Goal: Task Accomplishment & Management: Use online tool/utility

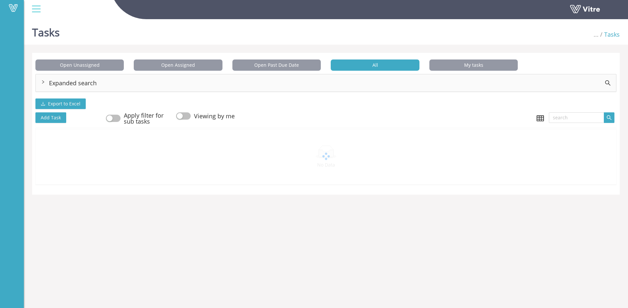
click at [112, 80] on div "Expanded search" at bounding box center [326, 82] width 580 height 17
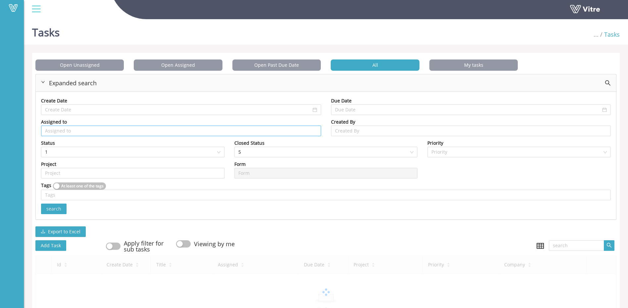
click at [98, 132] on input "search" at bounding box center [181, 131] width 272 height 10
type input "R"
type input "r"
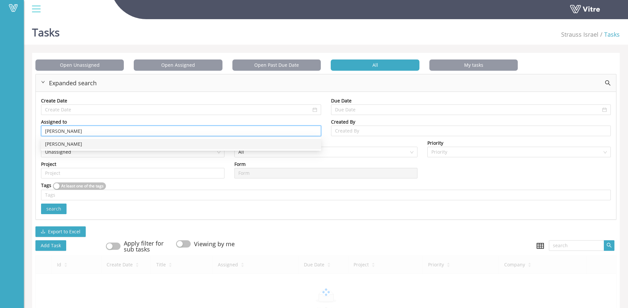
click at [67, 146] on div "[PERSON_NAME]" at bounding box center [181, 144] width 272 height 7
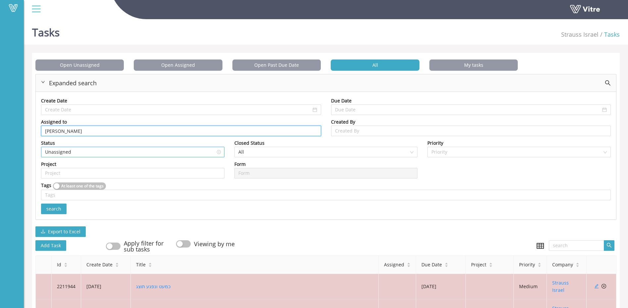
click at [80, 153] on span "Unassigned" at bounding box center [132, 152] width 175 height 10
type input "[PERSON_NAME]"
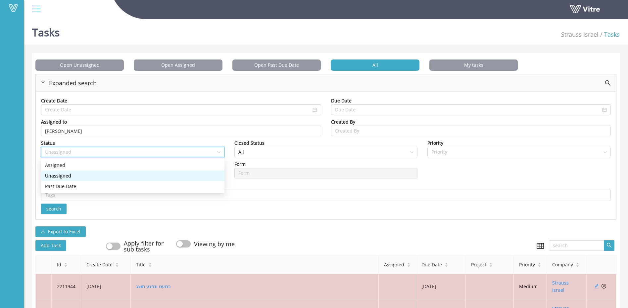
click at [152, 174] on div "Unassigned" at bounding box center [132, 175] width 175 height 7
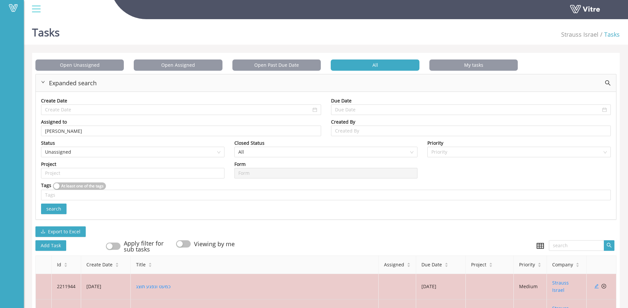
click at [290, 160] on div "Closed Status All" at bounding box center [325, 150] width 193 height 21
click at [292, 154] on span "All" at bounding box center [325, 152] width 175 height 10
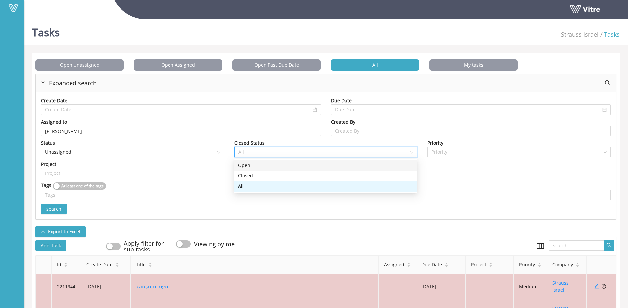
click at [282, 164] on div "Open" at bounding box center [325, 165] width 175 height 7
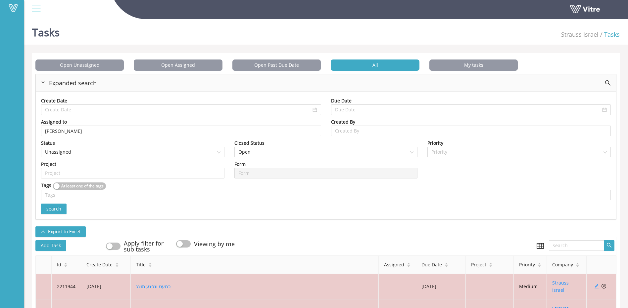
click at [54, 208] on span "search" at bounding box center [53, 209] width 15 height 7
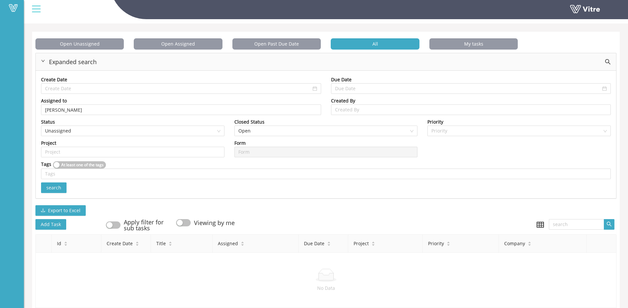
scroll to position [36, 0]
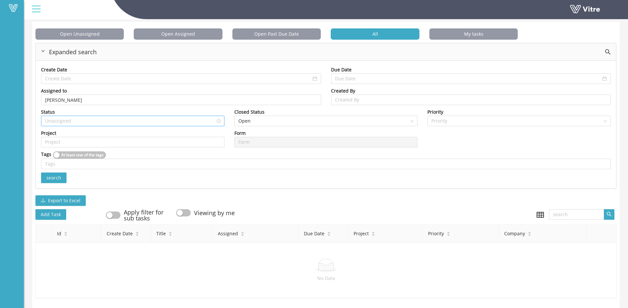
click at [196, 117] on span "Unassigned" at bounding box center [132, 121] width 175 height 10
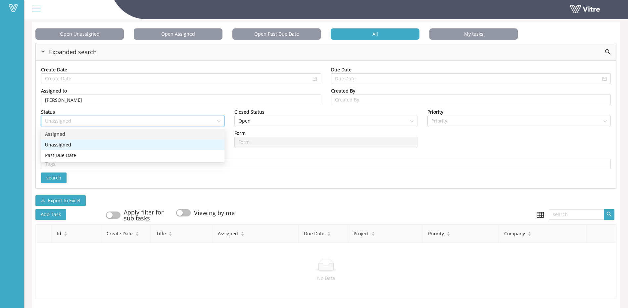
click at [162, 133] on div "Assigned" at bounding box center [132, 134] width 175 height 7
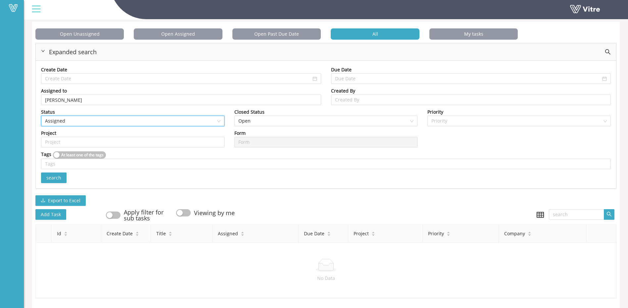
click at [46, 174] on span "search" at bounding box center [53, 177] width 15 height 7
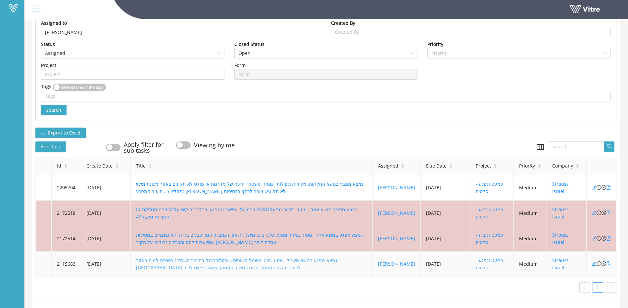
scroll to position [104, 0]
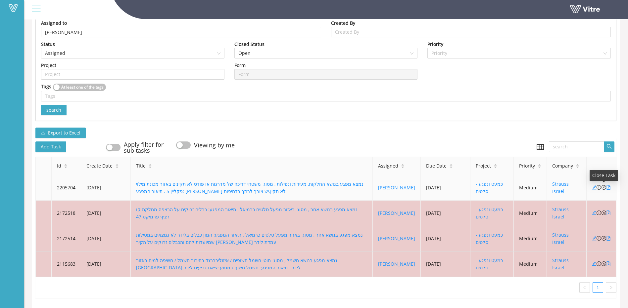
click at [604, 185] on icon "close-circle" at bounding box center [603, 187] width 5 height 5
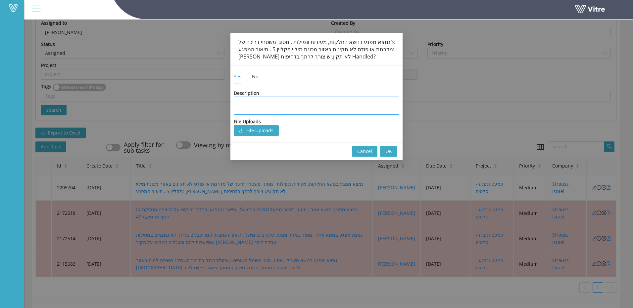
click at [282, 108] on textarea at bounding box center [316, 106] width 165 height 18
type textarea "ט"
type textarea "טו"
type textarea "טופ"
type textarea "טופל"
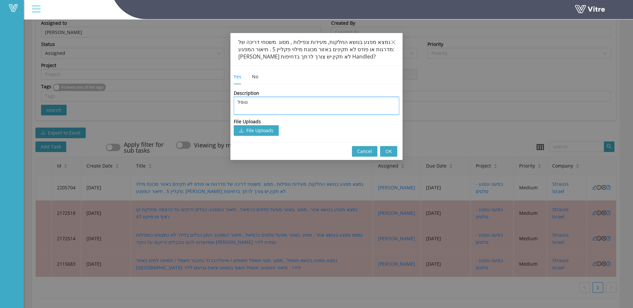
type textarea "טופל"
type textarea "טופל ע"
type textarea "טופל עח"
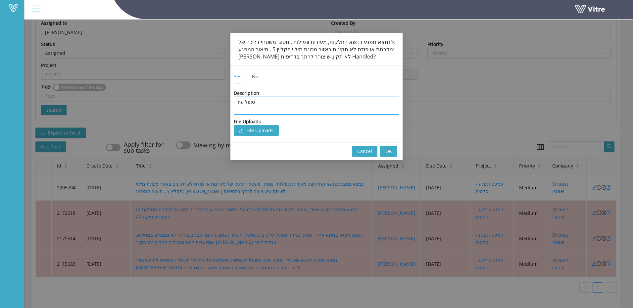
type textarea "טופל ע"
type textarea "טופל על"
type textarea "טופל על י"
type textarea "טופל על יד"
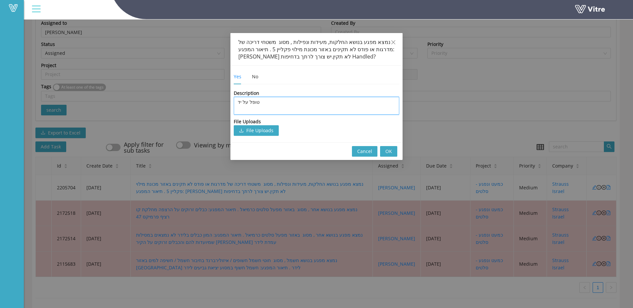
type textarea "טופל על ידי"
type textarea "טופל על ידי [PERSON_NAME]"
type textarea "טופל על ידי קומ"
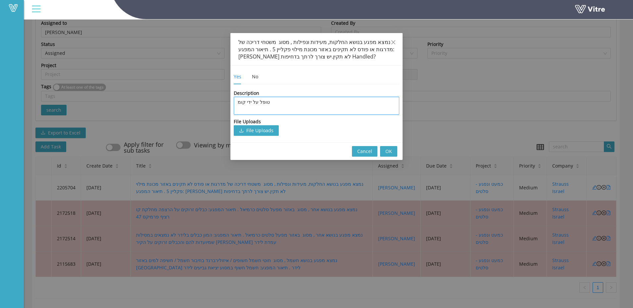
type textarea "טופל על ידי [PERSON_NAME]"
type textarea "טופל על ידי קומבה"
type textarea "טופל על ידי קומבה ב"
type textarea "טופל על ידי קומבה ב-"
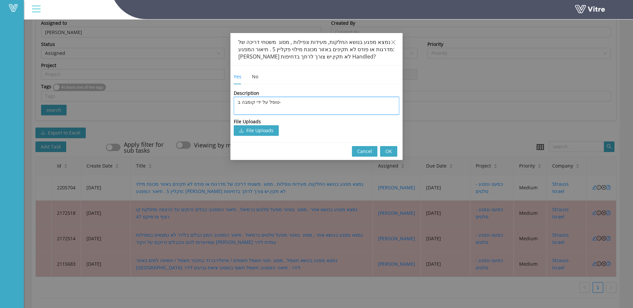
type textarea "טופל על ידי קומבה ב-5"
type textarea "טופל על ידי קומבה ב-5="
type textarea "טופל על ידי קומבה ב-5"
type textarea "טופל על ידי קומבה ב-"
type textarea "טופל על ידי קומבה ב--"
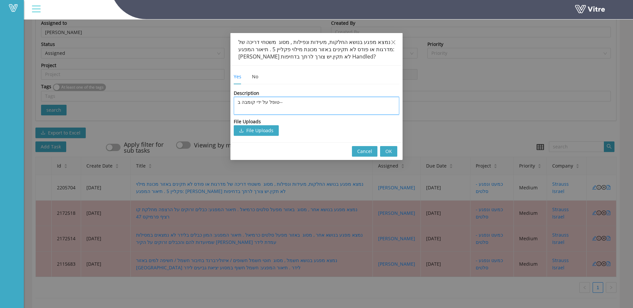
type textarea "טופל על ידי קומבה ב--2"
type textarea "טופל על ידי קומבה ב--22"
type textarea "טופל על ידי קומבה ב--22/"
type textarea "טופל על ידי קומבה ב--22/0"
type textarea "טופל על ידי קומבה ב--22/08"
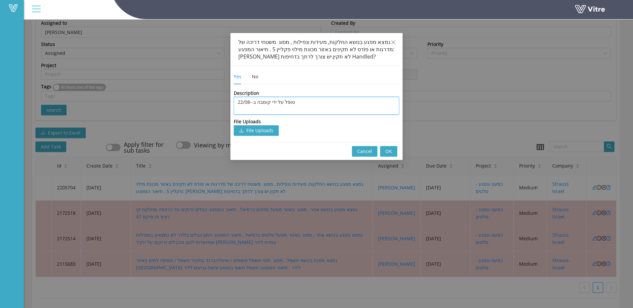
type textarea "טופל על ידי קומבה ב--22/08"
click at [391, 147] on button "OK" at bounding box center [388, 151] width 17 height 11
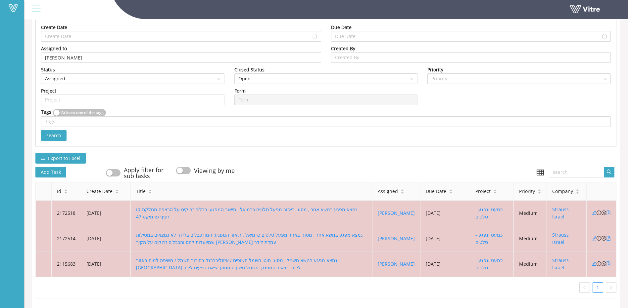
scroll to position [78, 0]
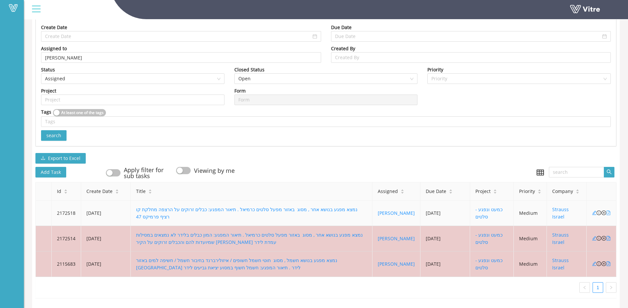
click at [607, 211] on icon "file-pdf" at bounding box center [608, 213] width 5 height 5
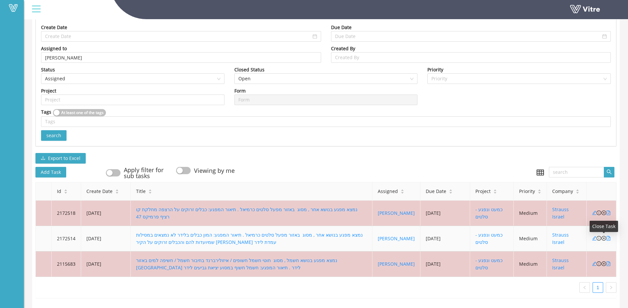
click at [603, 236] on icon "close-circle" at bounding box center [603, 238] width 5 height 5
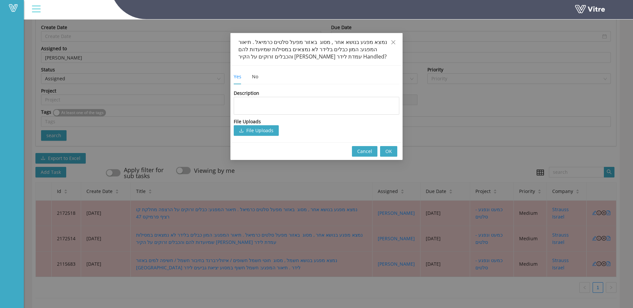
click at [372, 150] on span "Cancel" at bounding box center [364, 151] width 15 height 7
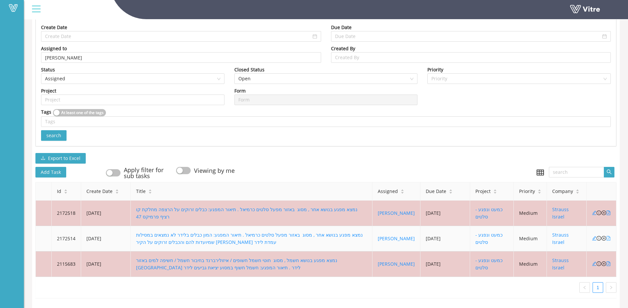
click at [608, 236] on icon "file-pdf" at bounding box center [608, 238] width 5 height 5
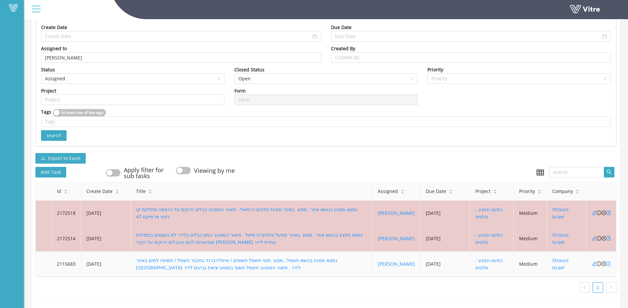
click at [610, 262] on icon "file-pdf" at bounding box center [608, 264] width 5 height 5
click at [604, 262] on icon "close-circle" at bounding box center [603, 264] width 5 height 5
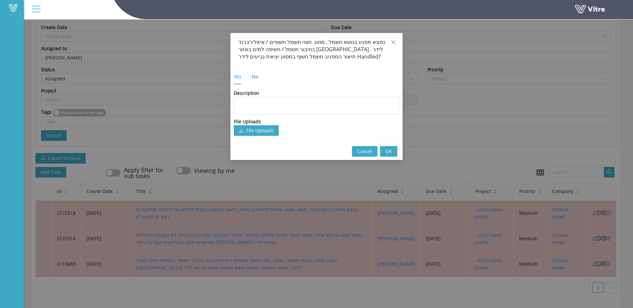
click at [253, 77] on div "No" at bounding box center [255, 76] width 6 height 7
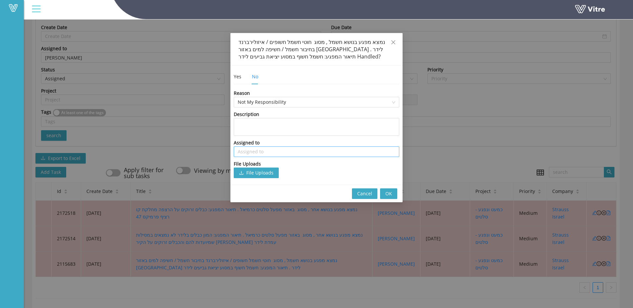
click at [267, 152] on input "search" at bounding box center [317, 152] width 158 height 10
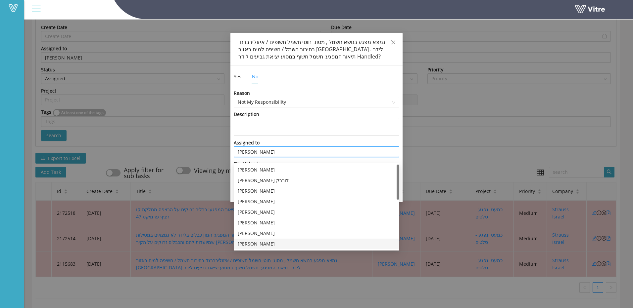
click at [263, 241] on div "[PERSON_NAME]" at bounding box center [317, 244] width 158 height 7
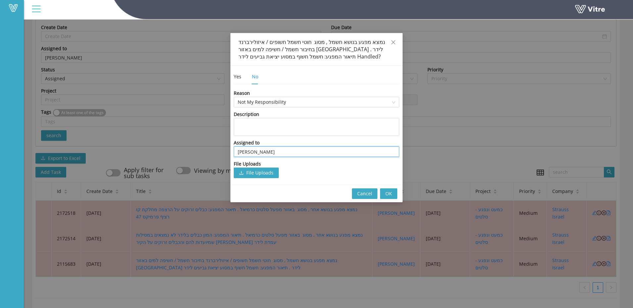
type input "[PERSON_NAME]"
click at [386, 194] on span "OK" at bounding box center [388, 193] width 7 height 7
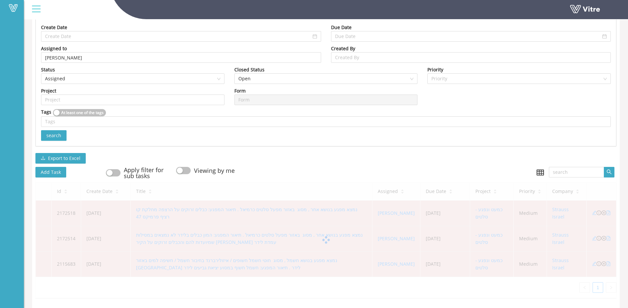
scroll to position [53, 0]
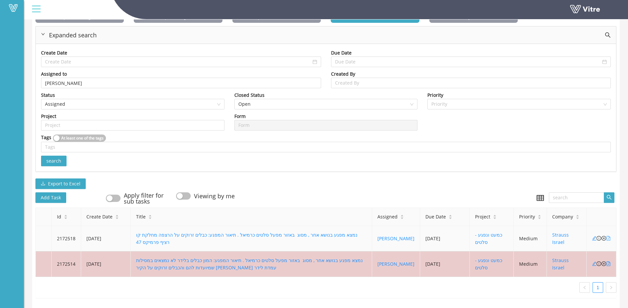
click at [609, 236] on icon "file-pdf" at bounding box center [608, 238] width 5 height 5
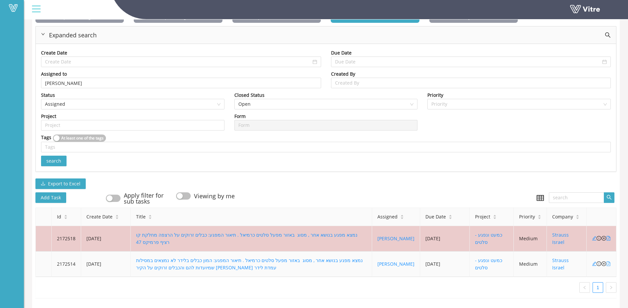
click at [608, 262] on icon "file-pdf" at bounding box center [608, 264] width 5 height 5
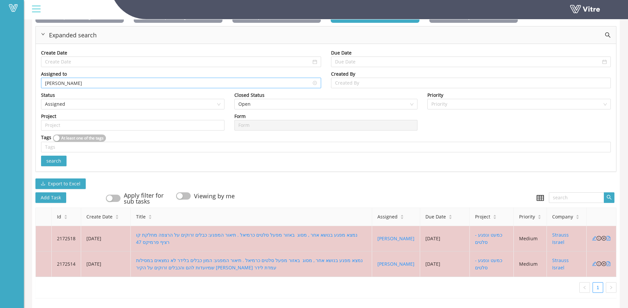
click at [106, 78] on input "[PERSON_NAME]" at bounding box center [181, 83] width 272 height 10
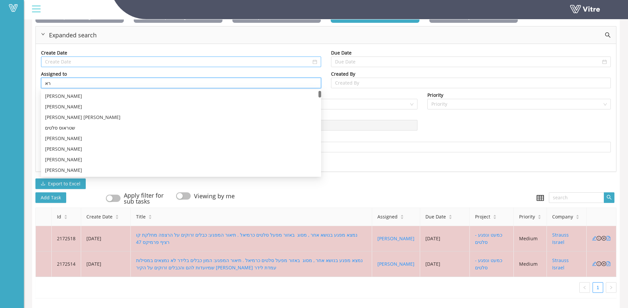
type input "ר"
type input "א"
type input "ע"
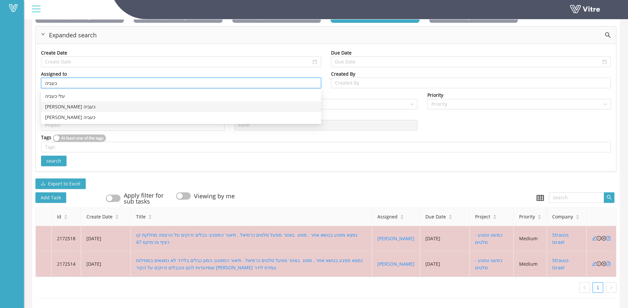
click at [50, 103] on div "[PERSON_NAME] כעביה" at bounding box center [181, 106] width 272 height 7
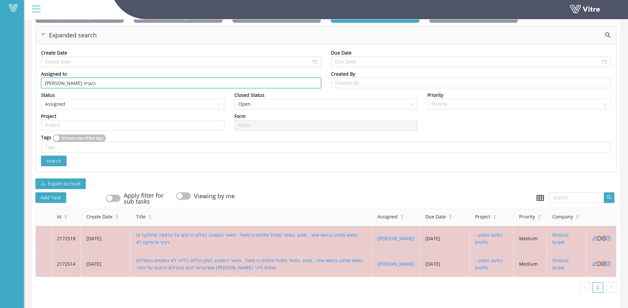
click at [58, 158] on span "search" at bounding box center [53, 161] width 15 height 7
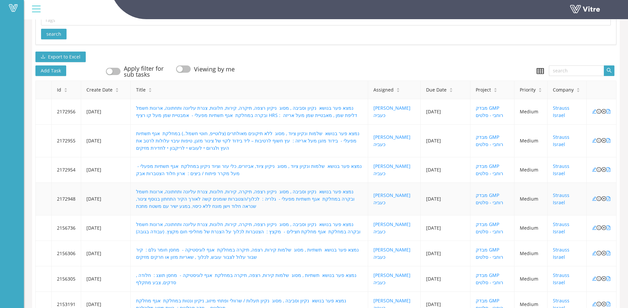
scroll to position [172, 0]
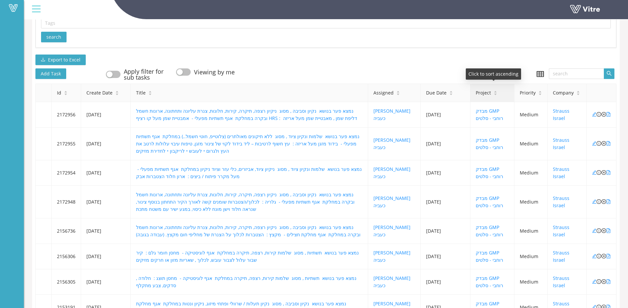
click at [495, 93] on icon "caret-down" at bounding box center [495, 95] width 4 height 4
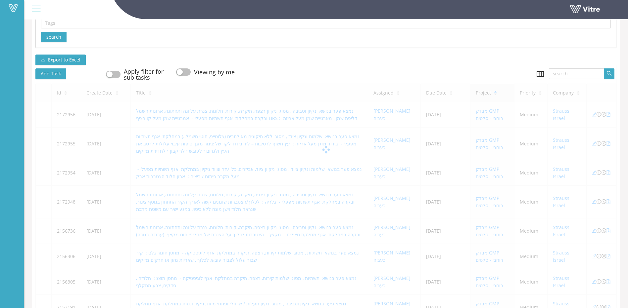
click at [495, 94] on div at bounding box center [325, 150] width 581 height 132
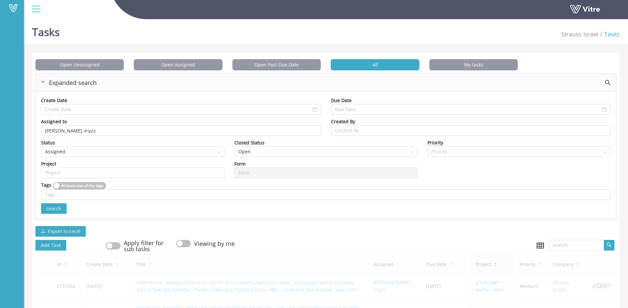
scroll to position [0, 0]
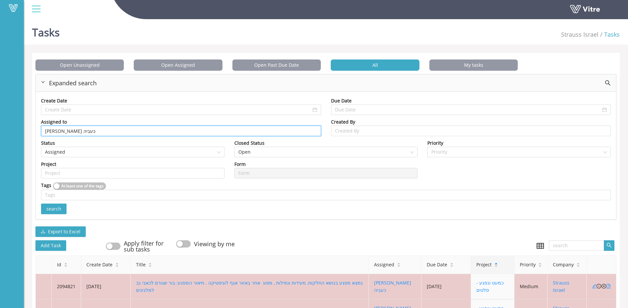
drag, startPoint x: 77, startPoint y: 130, endPoint x: 0, endPoint y: 116, distance: 78.0
click at [0, 116] on html "Vitre Tasks Strauss Israel Tasks Open Unassigned Open Assigned Open Past Due Da…" at bounding box center [314, 154] width 628 height 308
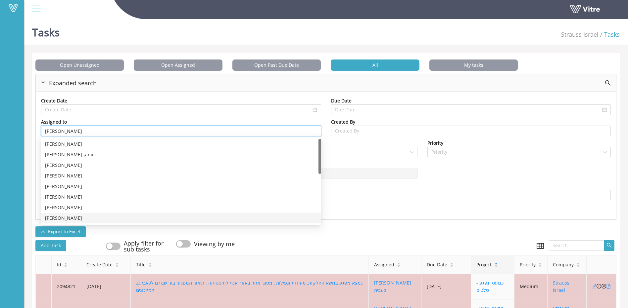
click at [66, 216] on div "[PERSON_NAME]" at bounding box center [181, 218] width 272 height 7
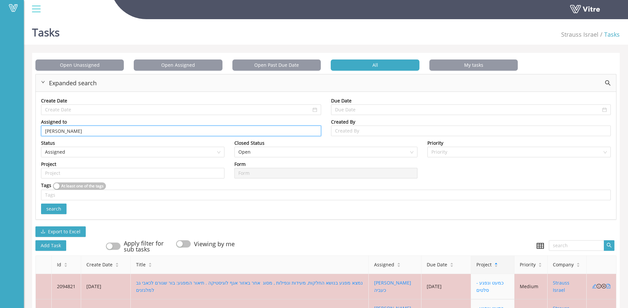
click at [54, 207] on span "search" at bounding box center [53, 209] width 15 height 7
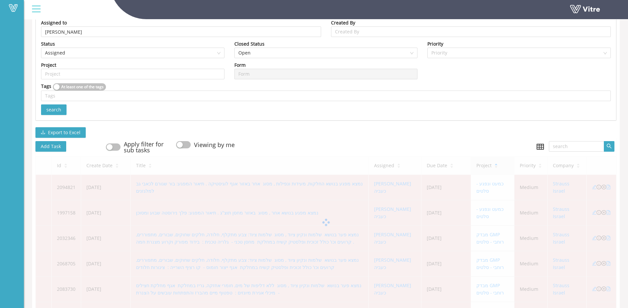
scroll to position [27, 0]
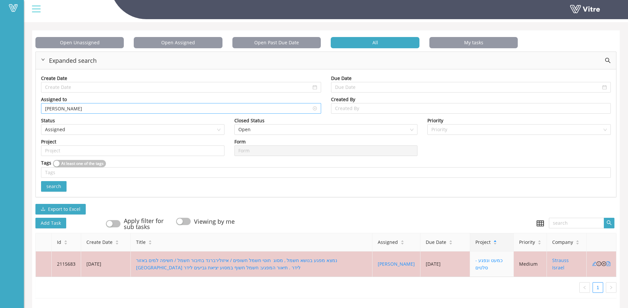
click at [63, 105] on input "[PERSON_NAME]" at bounding box center [181, 109] width 272 height 10
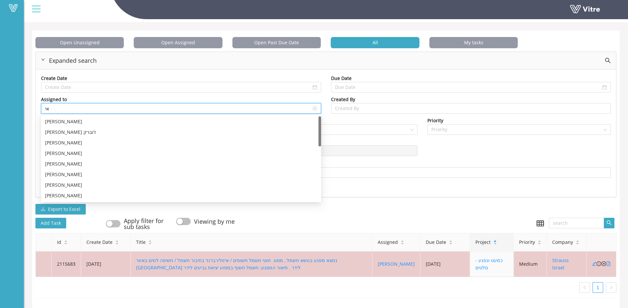
type input "א"
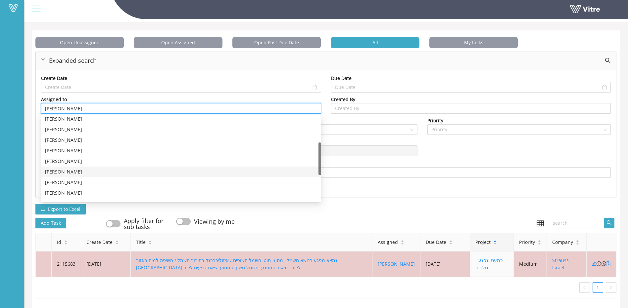
click at [67, 168] on div "[PERSON_NAME]" at bounding box center [181, 171] width 272 height 7
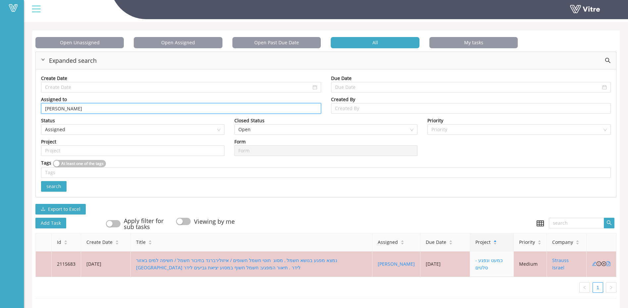
type input "[PERSON_NAME]"
click at [64, 181] on button "search" at bounding box center [53, 186] width 25 height 11
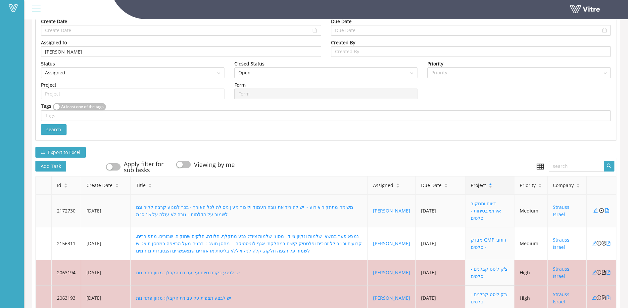
scroll to position [111, 0]
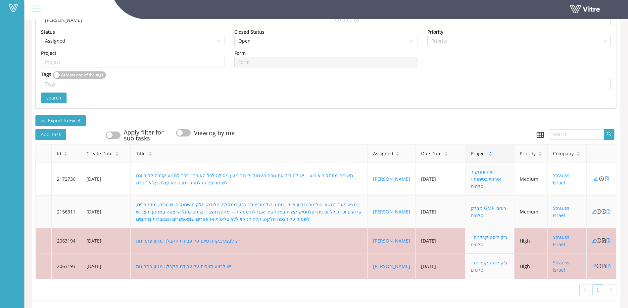
click at [608, 210] on icon "file-pdf" at bounding box center [608, 212] width 5 height 5
click at [603, 210] on icon "close-circle" at bounding box center [603, 212] width 5 height 5
type input "3948"
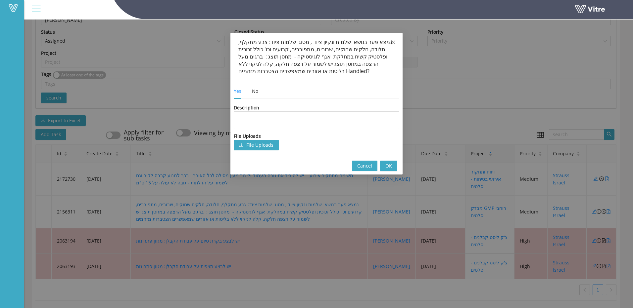
click at [259, 93] on div "Yes No" at bounding box center [251, 91] width 35 height 15
click at [257, 92] on div "No" at bounding box center [255, 91] width 6 height 7
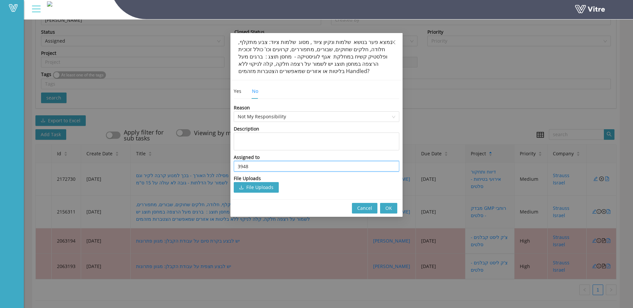
drag, startPoint x: 274, startPoint y: 166, endPoint x: 155, endPoint y: 159, distance: 119.1
click at [156, 159] on div "נמצא פער בנושא שלמות ונקיון ציוד , מסוג שלמות ציוד: צבע מתקלף, חלודה, חלקים שחו…" at bounding box center [316, 154] width 633 height 308
type input "F"
click at [243, 194] on div "[PERSON_NAME] כעביה" at bounding box center [316, 190] width 165 height 11
type input "[PERSON_NAME] כעביה"
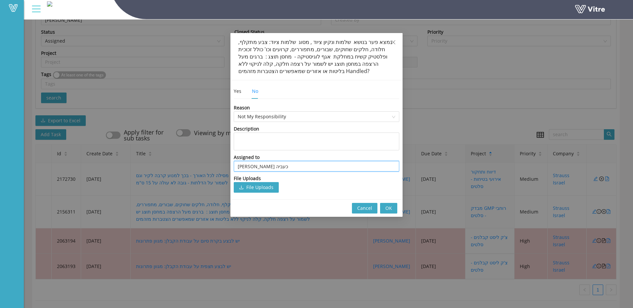
click at [389, 208] on span "OK" at bounding box center [388, 208] width 7 height 7
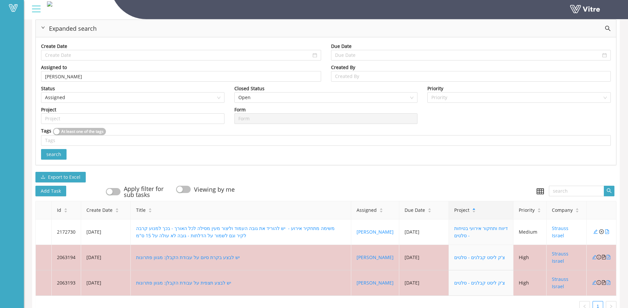
scroll to position [12, 0]
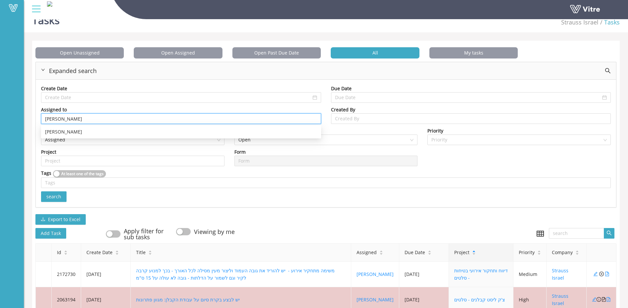
drag, startPoint x: 72, startPoint y: 118, endPoint x: -1, endPoint y: 114, distance: 73.3
click at [0, 114] on html "Vitre Tasks Strauss Israel Tasks Open Unassigned Open Assigned Open Past Due Da…" at bounding box center [314, 142] width 628 height 308
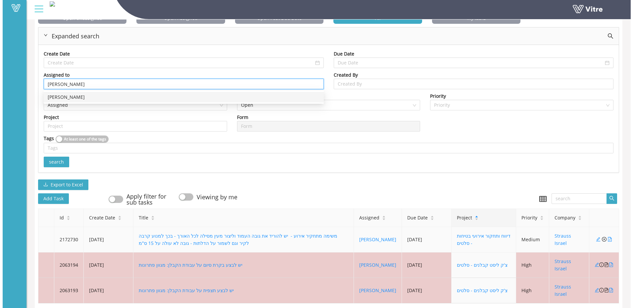
scroll to position [78, 0]
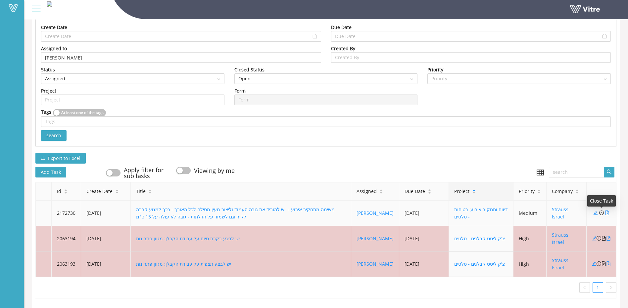
click at [600, 211] on icon "close-circle" at bounding box center [601, 213] width 5 height 5
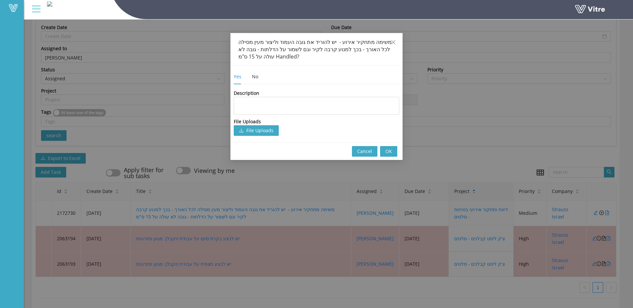
click at [246, 80] on div "Yes No" at bounding box center [251, 76] width 35 height 15
click at [250, 77] on div "Yes No" at bounding box center [251, 76] width 35 height 15
click at [254, 77] on div "No" at bounding box center [255, 76] width 6 height 7
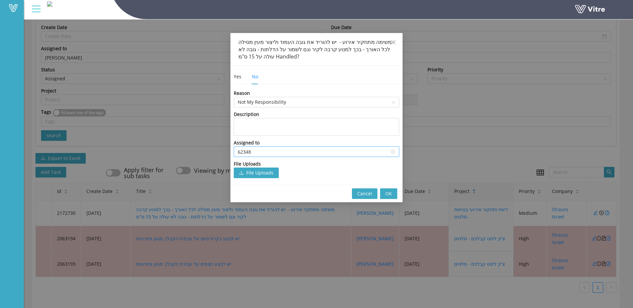
drag, startPoint x: 281, startPoint y: 157, endPoint x: 235, endPoint y: 151, distance: 46.1
click at [235, 151] on div "62348" at bounding box center [316, 152] width 165 height 11
click at [243, 151] on input "62348" at bounding box center [317, 152] width 158 height 10
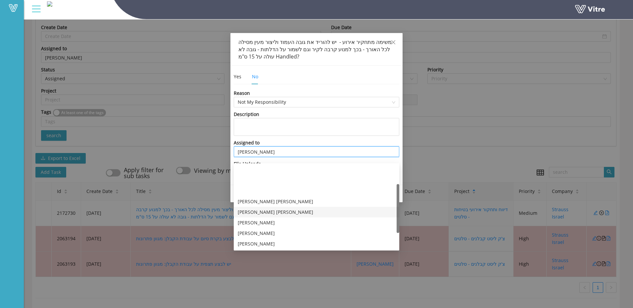
scroll to position [33, 0]
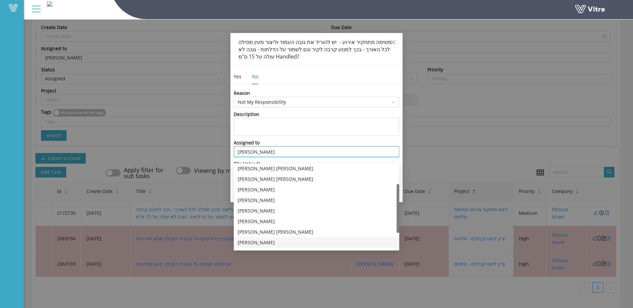
click at [251, 239] on div "[PERSON_NAME]" at bounding box center [317, 242] width 158 height 7
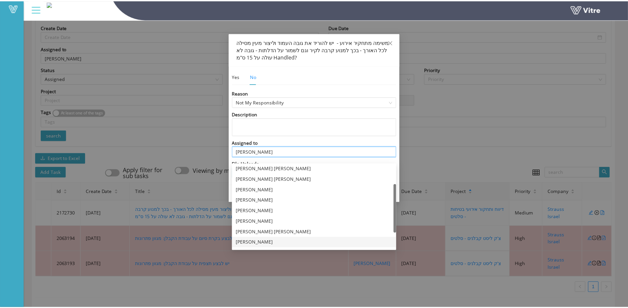
scroll to position [0, 0]
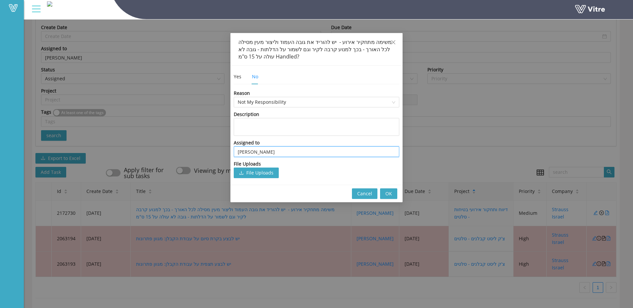
type input "[PERSON_NAME]"
click at [387, 190] on button "OK" at bounding box center [388, 194] width 17 height 11
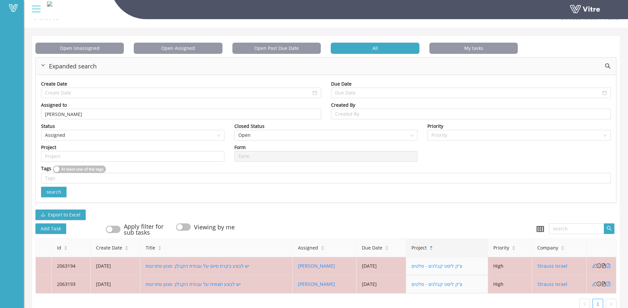
scroll to position [5, 0]
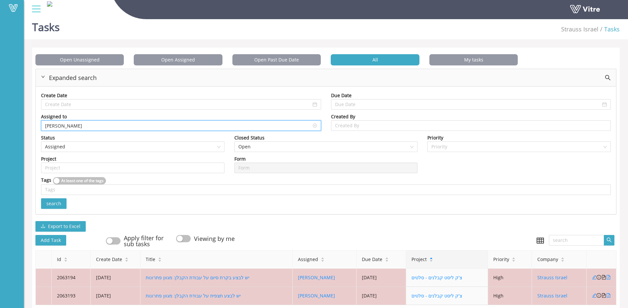
click at [65, 121] on input "[PERSON_NAME]" at bounding box center [181, 126] width 272 height 10
drag, startPoint x: 65, startPoint y: 121, endPoint x: -1, endPoint y: 115, distance: 66.5
click at [0, 115] on html "Vitre Tasks Strauss Israel Tasks Open Unassigned Open Assigned Open Past Due Da…" at bounding box center [314, 149] width 628 height 308
click at [87, 125] on input "[PERSON_NAME]" at bounding box center [181, 126] width 272 height 10
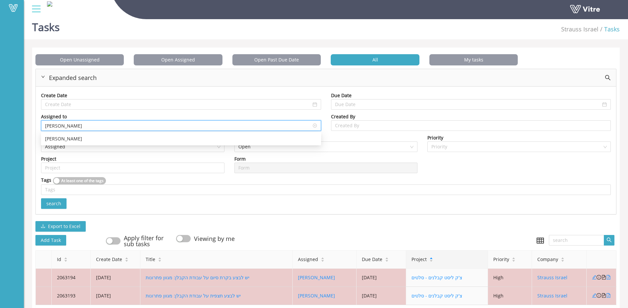
click at [87, 125] on input "[PERSON_NAME]" at bounding box center [181, 126] width 272 height 10
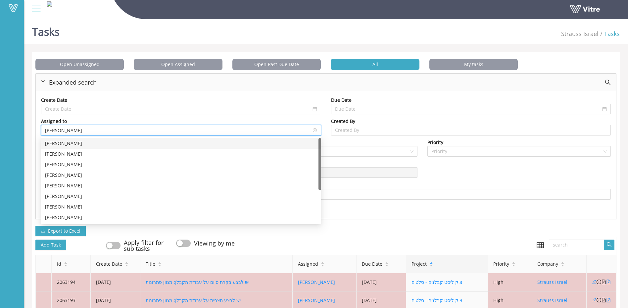
scroll to position [0, 0]
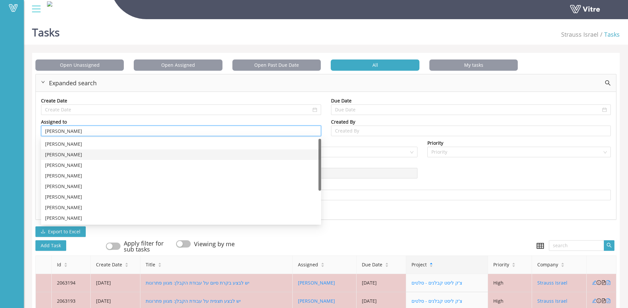
click at [58, 155] on div "[PERSON_NAME]" at bounding box center [181, 154] width 272 height 7
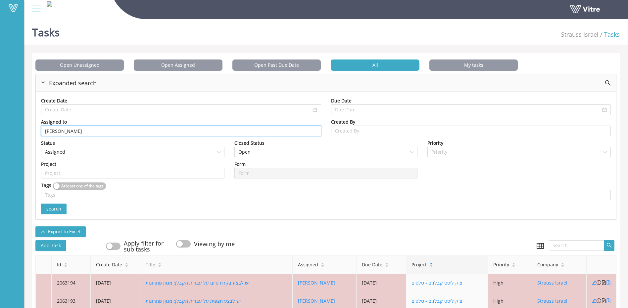
type input "[PERSON_NAME]"
click at [50, 209] on span "search" at bounding box center [53, 209] width 15 height 7
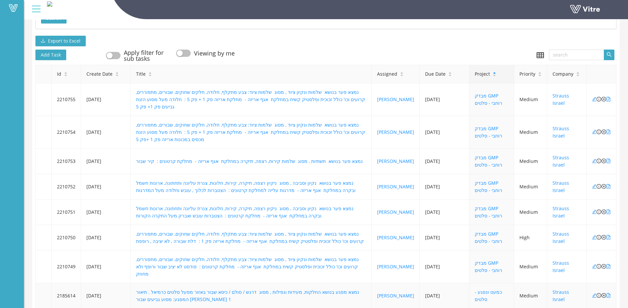
scroll to position [191, 0]
click at [604, 97] on icon "close-circle" at bounding box center [603, 99] width 5 height 5
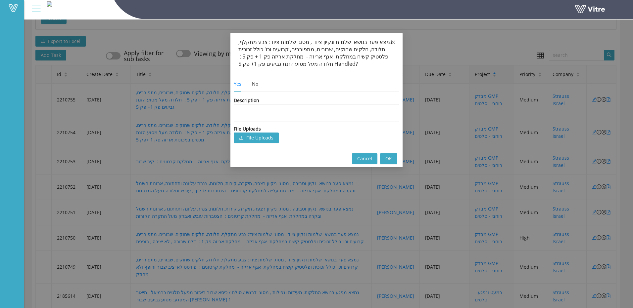
click at [251, 86] on div "Yes No" at bounding box center [251, 83] width 35 height 15
click at [254, 83] on div "No" at bounding box center [255, 83] width 6 height 7
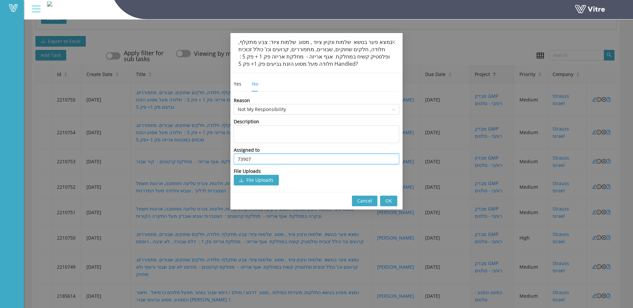
drag, startPoint x: 262, startPoint y: 159, endPoint x: 165, endPoint y: 158, distance: 97.0
click at [165, 158] on div "נמצא פער בנושא שלמות ונקיון ציוד , מסוג שלמות ציוד: צבע מתקלף, חלודה, חלקים שחו…" at bounding box center [316, 154] width 633 height 308
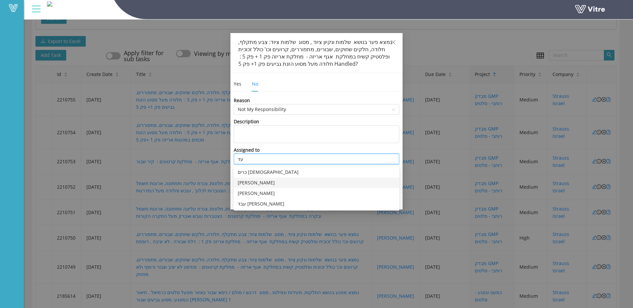
type input "ע"
click at [253, 181] on div "[PERSON_NAME] כעביה" at bounding box center [317, 182] width 158 height 7
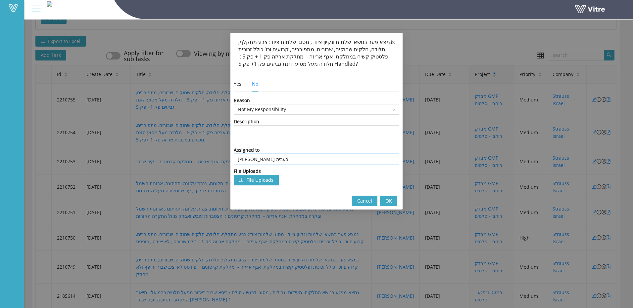
type input "[PERSON_NAME] כעביה"
click at [390, 200] on span "OK" at bounding box center [388, 201] width 7 height 7
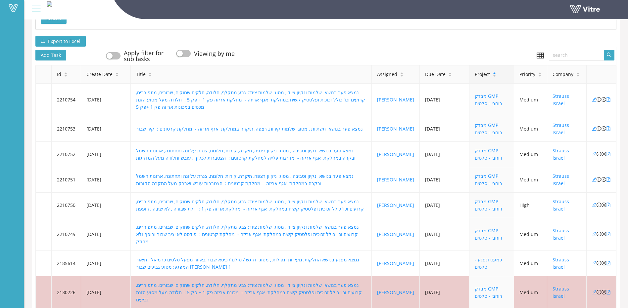
click at [604, 126] on icon "close-circle" at bounding box center [603, 128] width 5 height 5
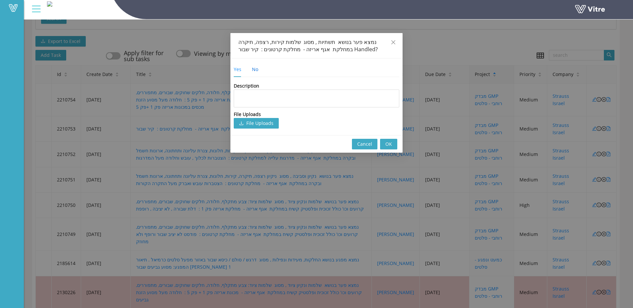
click at [255, 70] on div "No" at bounding box center [255, 69] width 6 height 7
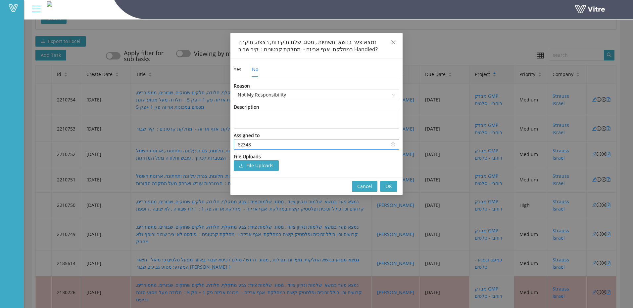
click at [251, 145] on input "62348" at bounding box center [317, 145] width 158 height 10
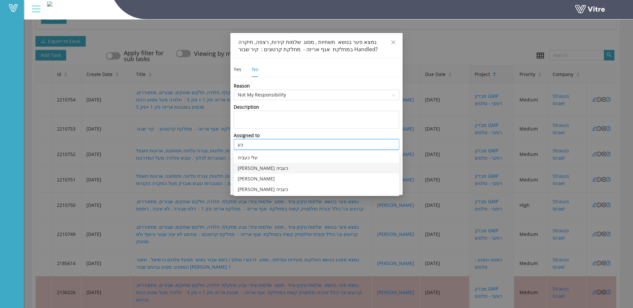
click at [254, 166] on div "[PERSON_NAME] כעביה" at bounding box center [317, 168] width 158 height 7
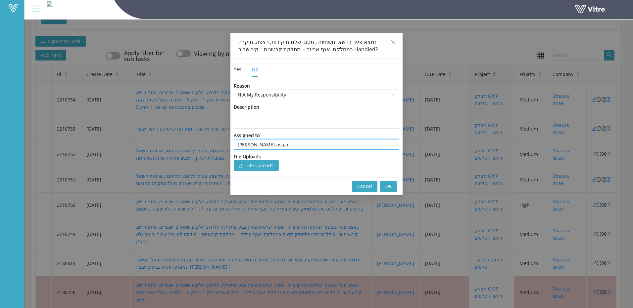
type input "[PERSON_NAME] כעביה"
click at [387, 189] on span "OK" at bounding box center [388, 186] width 7 height 7
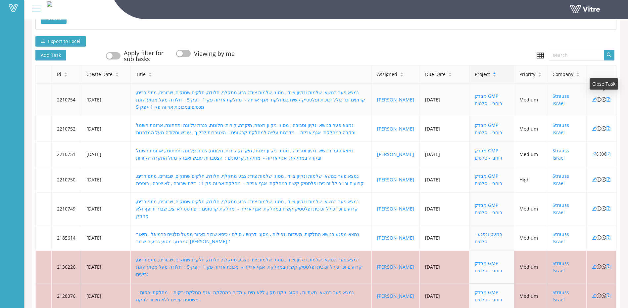
click at [603, 97] on icon "close-circle" at bounding box center [603, 99] width 5 height 5
type input "62348"
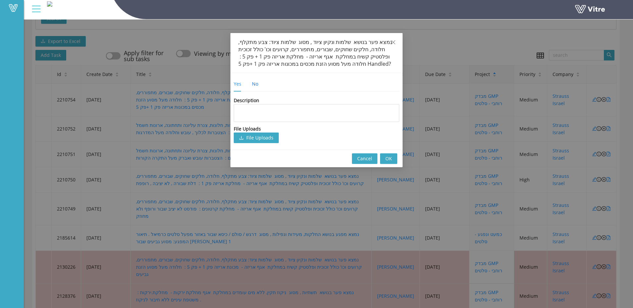
click at [257, 84] on div "No" at bounding box center [255, 83] width 6 height 7
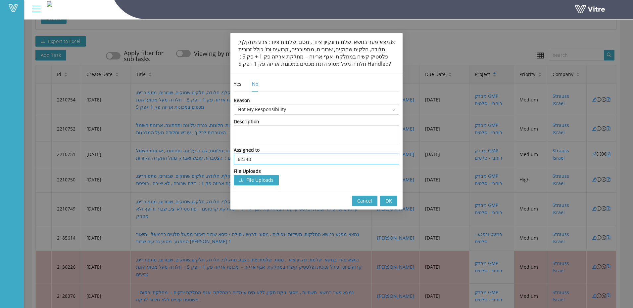
drag, startPoint x: 254, startPoint y: 163, endPoint x: 115, endPoint y: 135, distance: 142.4
click at [115, 135] on div "נמצא פער בנושא שלמות ונקיון ציוד , מסוג שלמות ציוד: צבע מתקלף, חלודה, חלקים שחו…" at bounding box center [316, 154] width 633 height 308
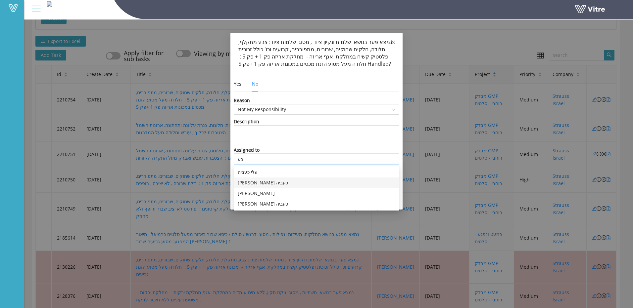
click at [247, 180] on div "[PERSON_NAME] כעביה" at bounding box center [317, 182] width 158 height 7
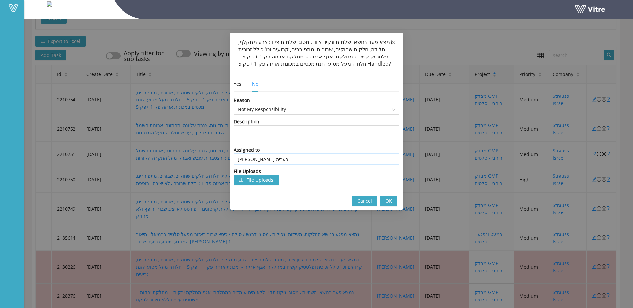
type input "[PERSON_NAME] כעביה"
click at [392, 199] on button "OK" at bounding box center [388, 201] width 17 height 11
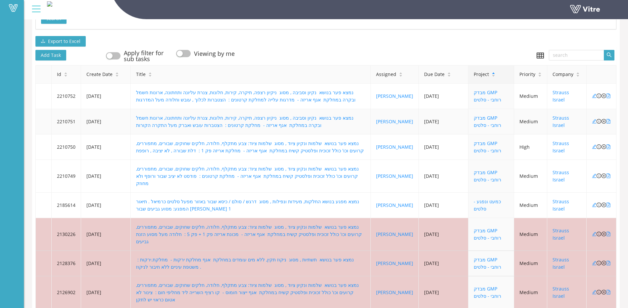
click at [605, 122] on icon "close-circle" at bounding box center [603, 121] width 5 height 5
type input "62348"
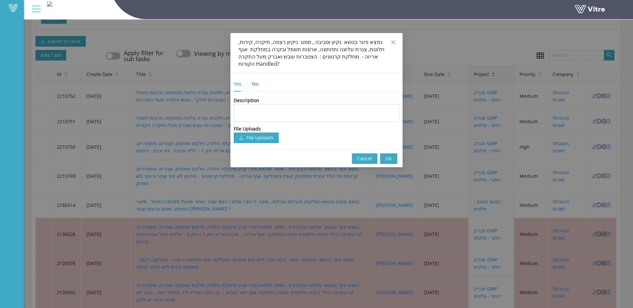
click at [257, 80] on div "No" at bounding box center [255, 83] width 6 height 7
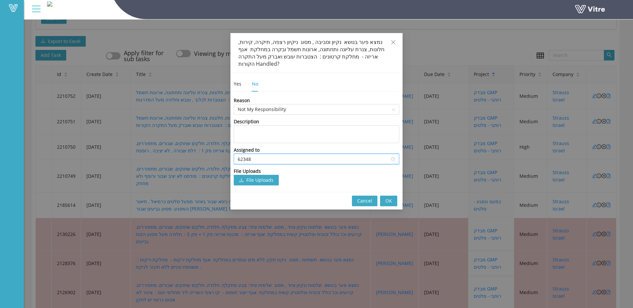
click at [255, 155] on input "62348" at bounding box center [317, 159] width 158 height 10
click at [256, 154] on input "62348" at bounding box center [317, 159] width 158 height 10
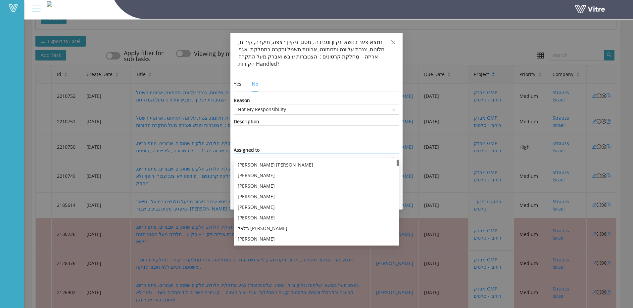
type input "ע"
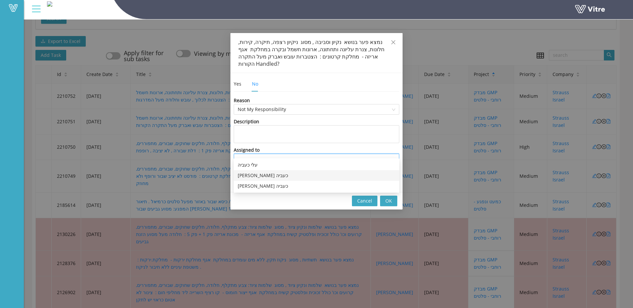
drag, startPoint x: 257, startPoint y: 173, endPoint x: 291, endPoint y: 179, distance: 34.0
click at [272, 175] on div "[PERSON_NAME] כעביה" at bounding box center [317, 175] width 158 height 7
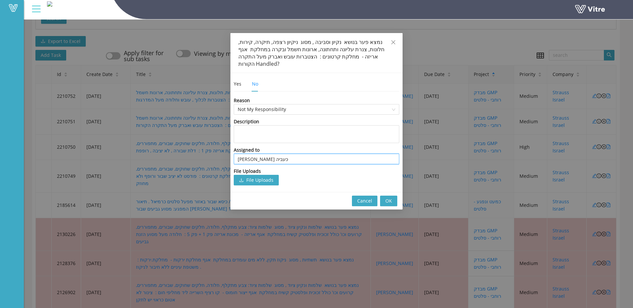
type input "[PERSON_NAME] כעביה"
click at [396, 196] on button "OK" at bounding box center [388, 201] width 17 height 11
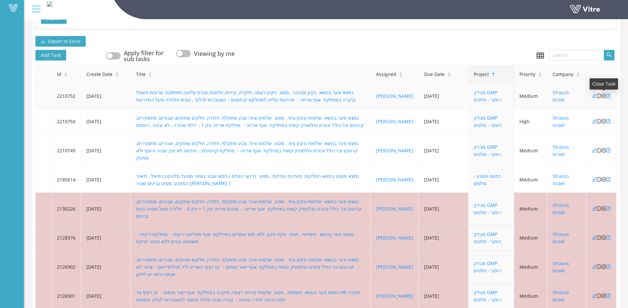
click at [604, 96] on icon "close-circle" at bounding box center [603, 96] width 5 height 5
type input "62348"
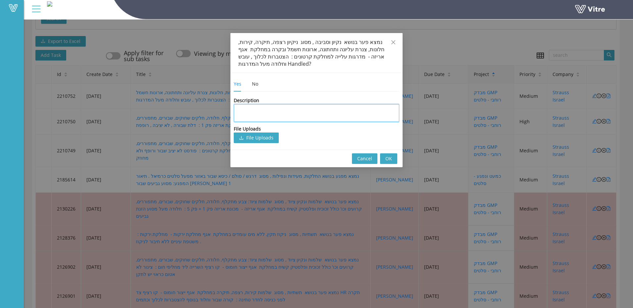
click at [265, 111] on textarea at bounding box center [316, 113] width 165 height 18
click at [254, 84] on div "No" at bounding box center [255, 83] width 6 height 7
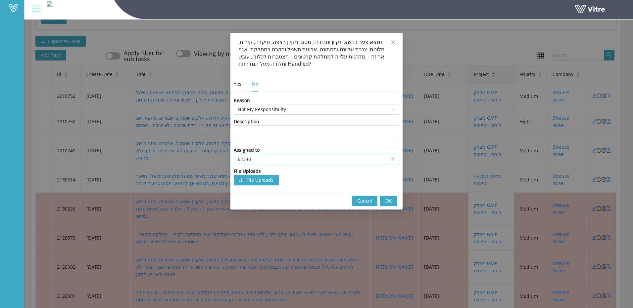
click at [263, 156] on input "62348" at bounding box center [317, 159] width 158 height 10
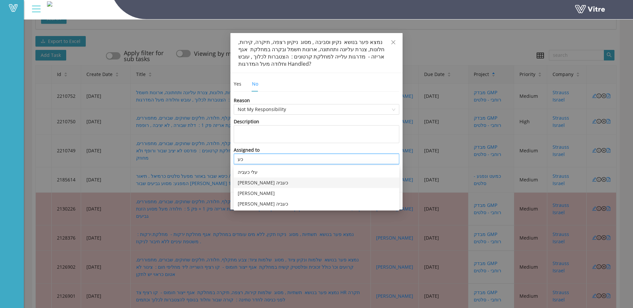
drag, startPoint x: 255, startPoint y: 182, endPoint x: 257, endPoint y: 179, distance: 3.5
click at [255, 182] on div "[PERSON_NAME] כעביה" at bounding box center [317, 182] width 158 height 7
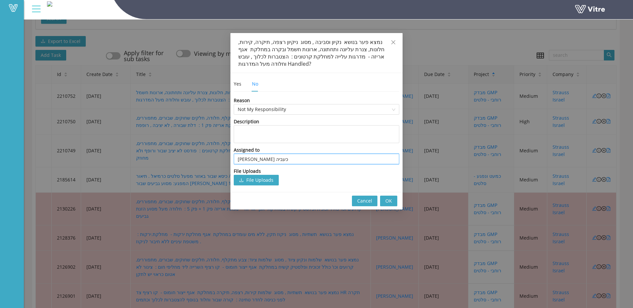
type input "[PERSON_NAME] כעביה"
click at [388, 205] on span "OK" at bounding box center [388, 201] width 7 height 7
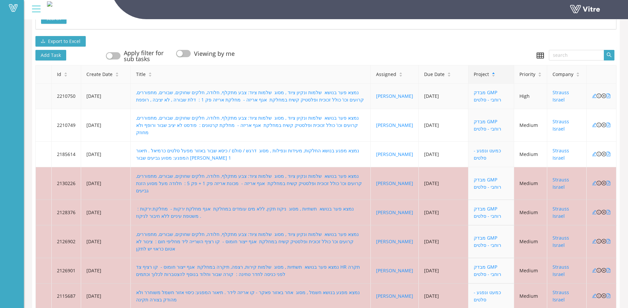
click at [604, 93] on div at bounding box center [603, 96] width 5 height 7
click at [604, 95] on icon "close-circle" at bounding box center [603, 96] width 5 height 5
type input "62348"
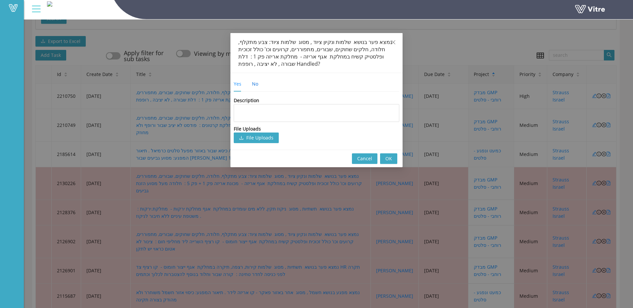
click at [254, 84] on div "No" at bounding box center [255, 83] width 6 height 7
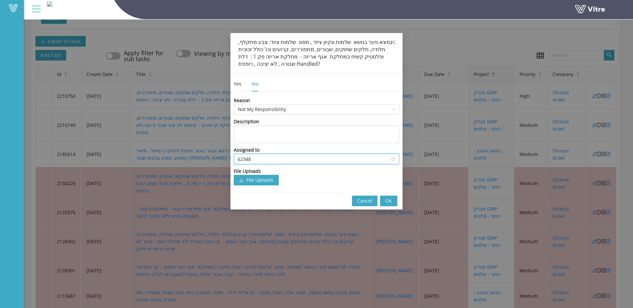
click at [271, 160] on input "62348" at bounding box center [317, 159] width 158 height 10
click at [270, 160] on input "62348" at bounding box center [317, 159] width 158 height 10
drag, startPoint x: 269, startPoint y: 160, endPoint x: 128, endPoint y: 137, distance: 142.1
click at [128, 138] on div "נמצא פער בנושא שלמות ונקיון ציוד , מסוג שלמות ציוד: צבע מתקלף, חלודה, חלקים שחו…" at bounding box center [316, 154] width 633 height 308
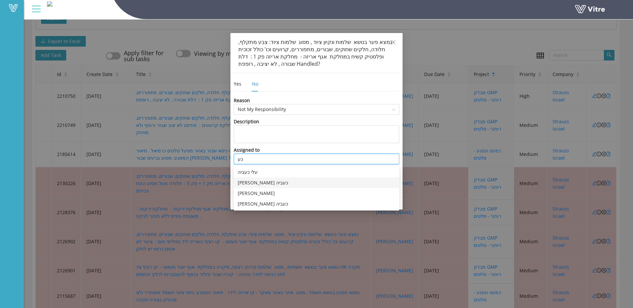
click at [247, 185] on div "[PERSON_NAME] כעביה" at bounding box center [317, 182] width 158 height 7
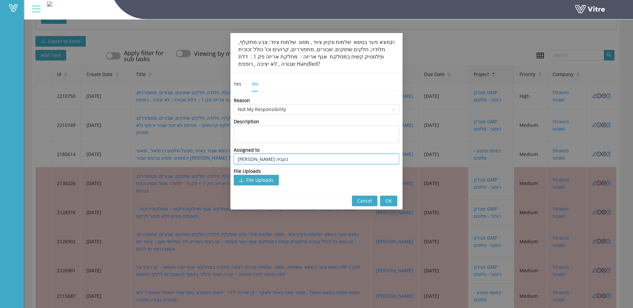
type input "[PERSON_NAME] כעביה"
click at [393, 199] on button "OK" at bounding box center [388, 201] width 17 height 11
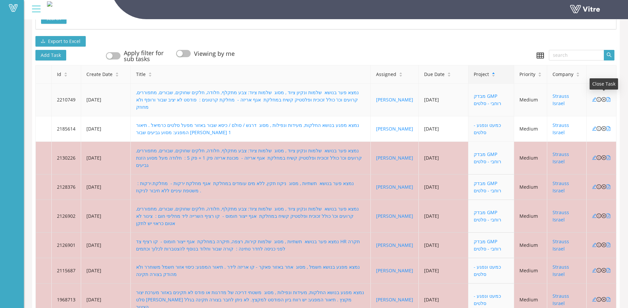
click at [603, 97] on icon "close-circle" at bounding box center [603, 99] width 5 height 5
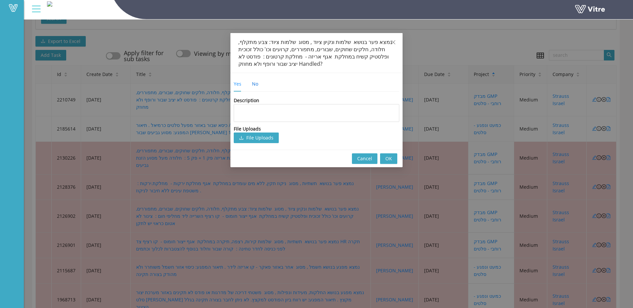
click at [256, 84] on div "No" at bounding box center [255, 83] width 6 height 7
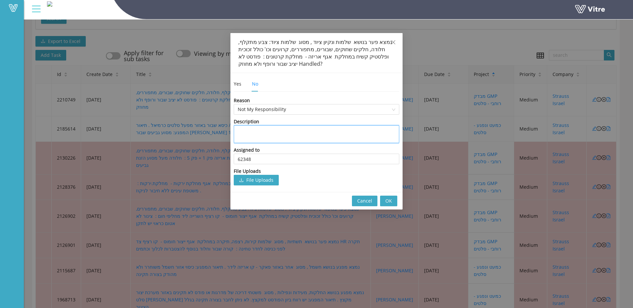
click at [266, 129] on textarea at bounding box center [316, 134] width 165 height 18
click at [260, 156] on div "Assigned to 62348" at bounding box center [316, 156] width 165 height 18
click at [259, 156] on input "62348" at bounding box center [317, 159] width 158 height 10
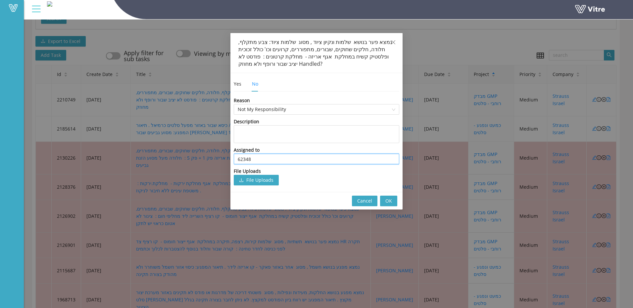
drag, startPoint x: 259, startPoint y: 156, endPoint x: 198, endPoint y: 148, distance: 61.7
click at [199, 148] on div "נמצא פער בנושא שלמות ונקיון ציוד , מסוג שלמות ציוד: צבע מתקלף, חלודה, חלקים שחו…" at bounding box center [316, 154] width 633 height 308
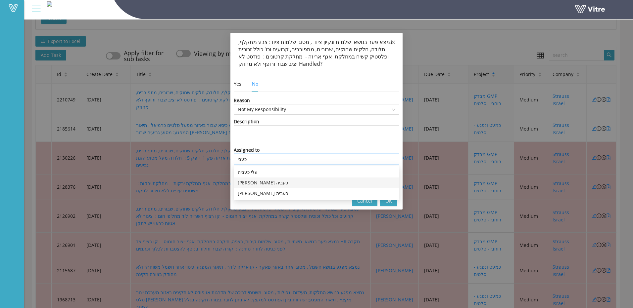
click at [251, 180] on div "[PERSON_NAME] כעביה" at bounding box center [317, 182] width 158 height 7
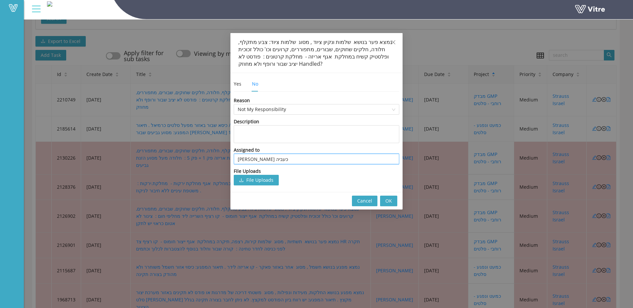
type input "[PERSON_NAME] כעביה"
click at [393, 203] on button "OK" at bounding box center [388, 201] width 17 height 11
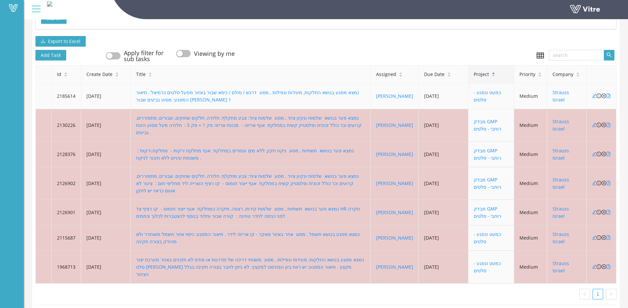
scroll to position [180, 0]
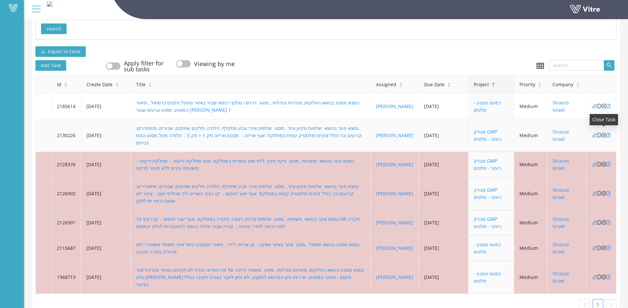
click at [603, 133] on icon "close-circle" at bounding box center [603, 135] width 5 height 5
type input "62348"
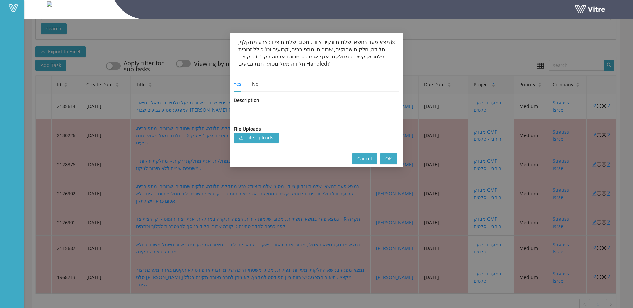
click at [259, 86] on div "Yes No" at bounding box center [251, 83] width 35 height 15
click at [256, 85] on div "No" at bounding box center [255, 83] width 6 height 7
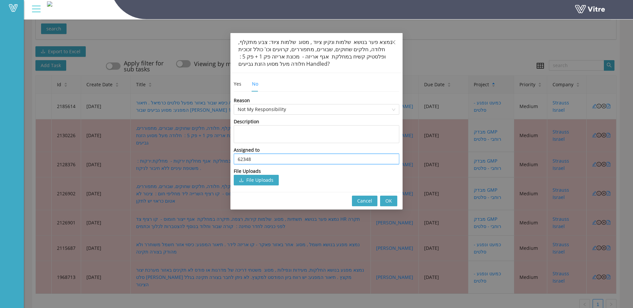
drag, startPoint x: 261, startPoint y: 162, endPoint x: 197, endPoint y: 153, distance: 65.1
click at [198, 153] on div "נמצא פער בנושא שלמות ונקיון ציוד , מסוג שלמות ציוד: צבע מתקלף, חלודה, חלקים שחו…" at bounding box center [316, 154] width 633 height 308
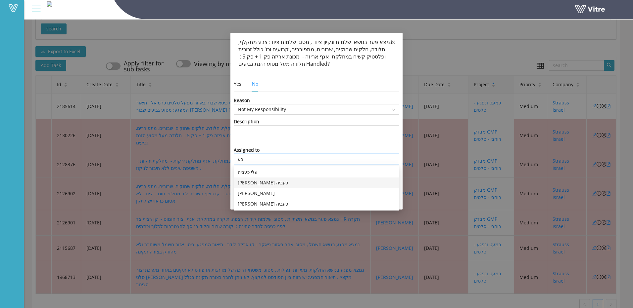
click at [253, 181] on div "[PERSON_NAME] כעביה" at bounding box center [317, 182] width 158 height 7
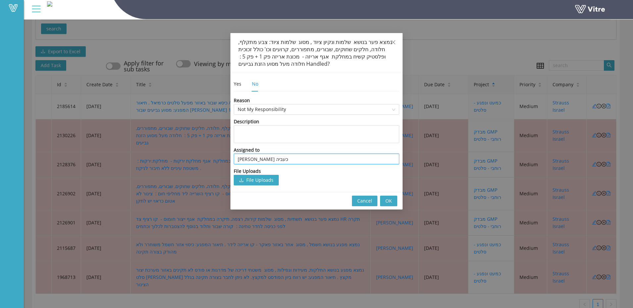
type input "[PERSON_NAME] כעביה"
click at [389, 204] on span "OK" at bounding box center [388, 201] width 7 height 7
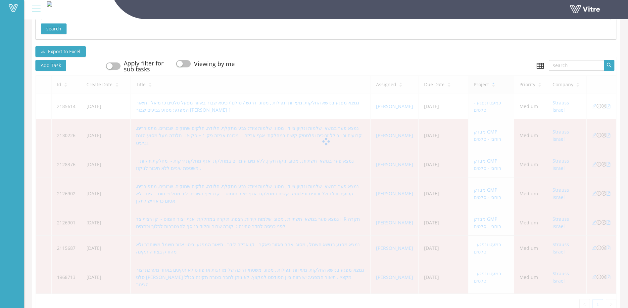
scroll to position [155, 0]
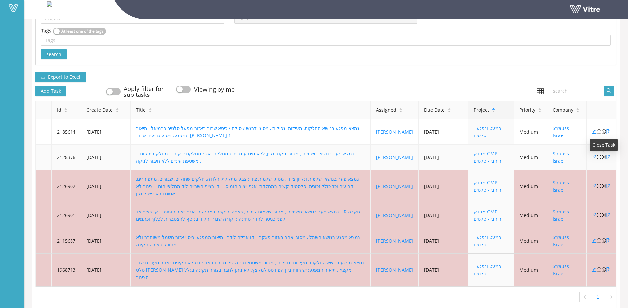
click at [602, 159] on icon "close-circle" at bounding box center [603, 157] width 5 height 5
type input "62348"
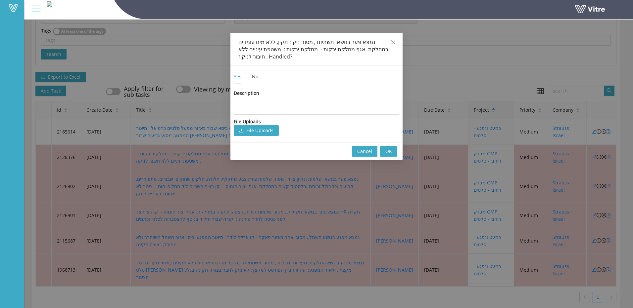
click at [258, 79] on div "Yes No" at bounding box center [251, 76] width 35 height 15
click at [255, 77] on div "No" at bounding box center [255, 76] width 6 height 7
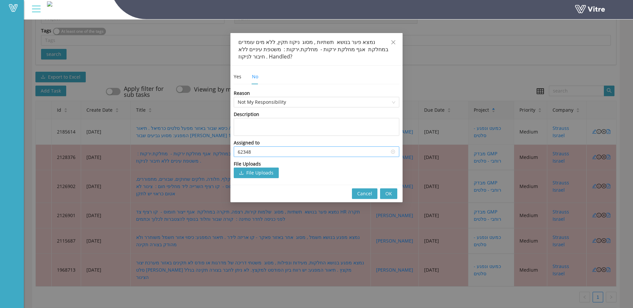
click at [259, 149] on input "62348" at bounding box center [317, 152] width 158 height 10
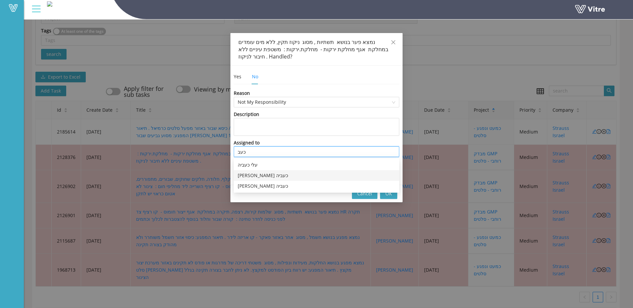
click at [253, 176] on div "[PERSON_NAME] כעביה" at bounding box center [317, 175] width 158 height 7
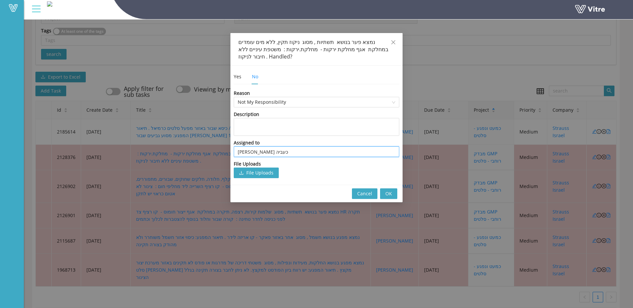
type input "[PERSON_NAME] כעביה"
click at [388, 193] on span "OK" at bounding box center [388, 193] width 7 height 7
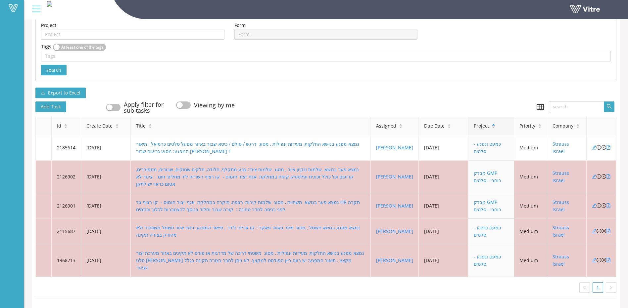
scroll to position [129, 0]
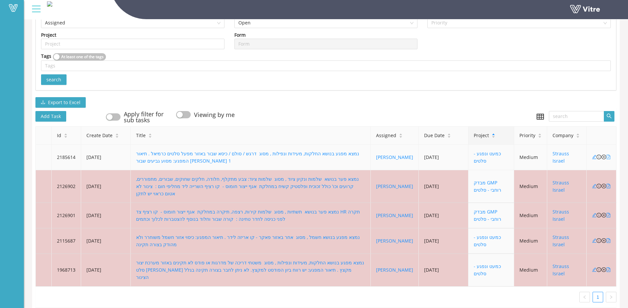
click at [609, 157] on icon "file-pdf" at bounding box center [608, 157] width 5 height 5
click at [603, 157] on icon "close-circle" at bounding box center [603, 157] width 5 height 5
type input "62348"
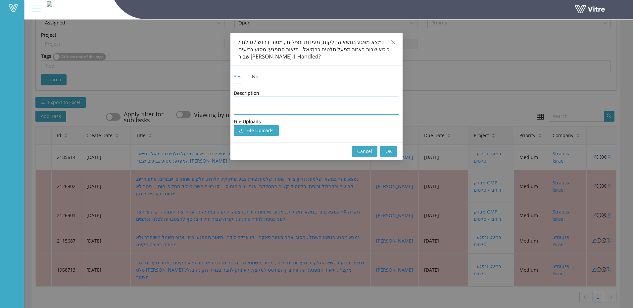
click at [279, 103] on textarea at bounding box center [316, 106] width 165 height 18
drag, startPoint x: 259, startPoint y: 81, endPoint x: 255, endPoint y: 78, distance: 4.6
click at [255, 78] on div "Yes No" at bounding box center [251, 76] width 35 height 15
click at [255, 78] on div "No" at bounding box center [255, 76] width 6 height 7
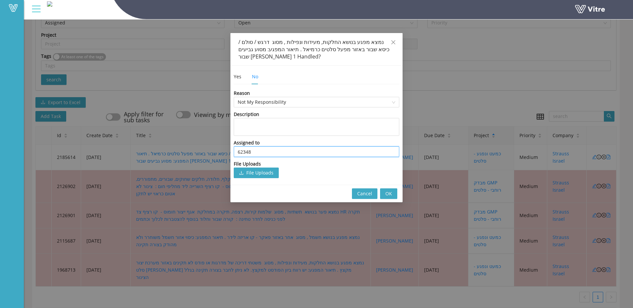
drag, startPoint x: 270, startPoint y: 155, endPoint x: 158, endPoint y: 133, distance: 114.6
click at [158, 133] on div "נמצא מפגע בנושא החלקות, מעידות ונפילות , מסוג דרגש / סולם / כיסא שבור באזור מפע…" at bounding box center [316, 154] width 633 height 308
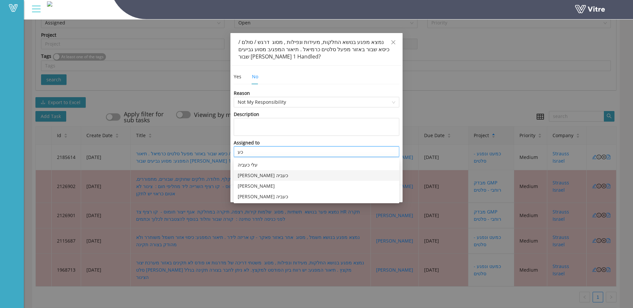
click at [255, 175] on div "[PERSON_NAME] כעביה" at bounding box center [317, 175] width 158 height 7
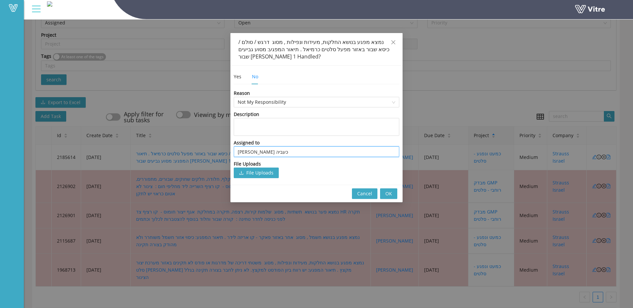
type input "[PERSON_NAME] כעביה"
click at [394, 192] on button "OK" at bounding box center [388, 194] width 17 height 11
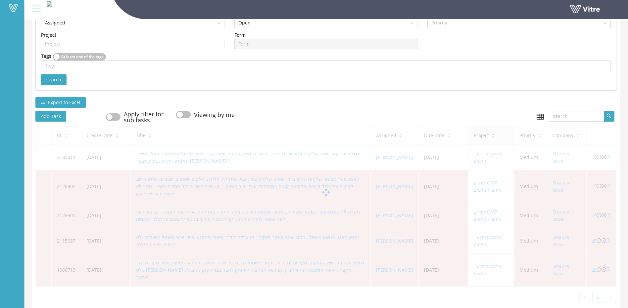
scroll to position [104, 0]
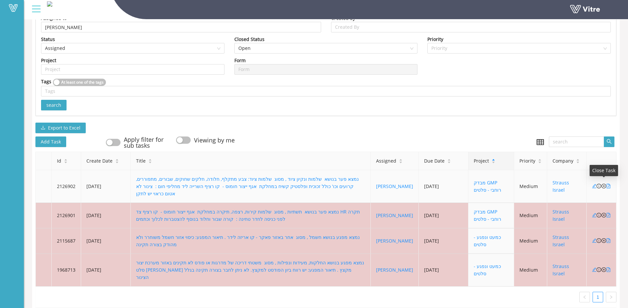
click at [603, 184] on icon "close-circle" at bounding box center [603, 186] width 5 height 5
type input "62348"
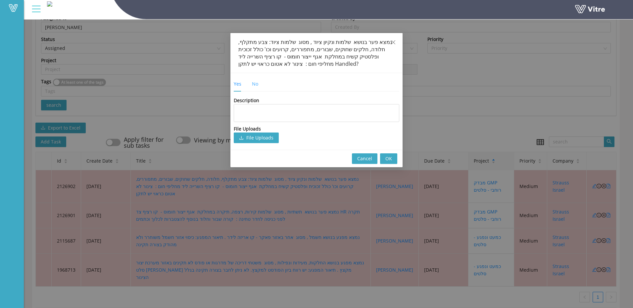
click at [253, 87] on div "No" at bounding box center [255, 83] width 6 height 15
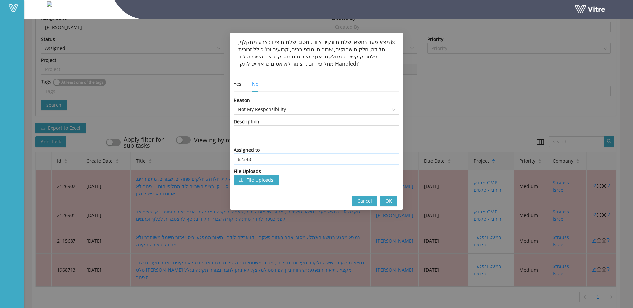
drag, startPoint x: 258, startPoint y: 154, endPoint x: 190, endPoint y: 158, distance: 67.6
click at [191, 158] on div "נמצא פער בנושא שלמות ונקיון ציוד , מסוג שלמות ציוד: צבע מתקלף, חלודה, חלקים שחו…" at bounding box center [316, 154] width 633 height 308
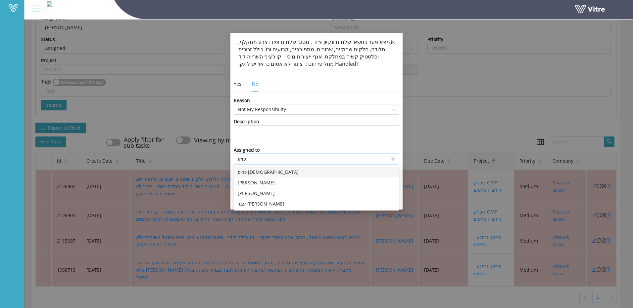
click at [259, 163] on input "עדא" at bounding box center [317, 159] width 158 height 10
click at [255, 181] on div "[PERSON_NAME] כעביה" at bounding box center [317, 182] width 158 height 7
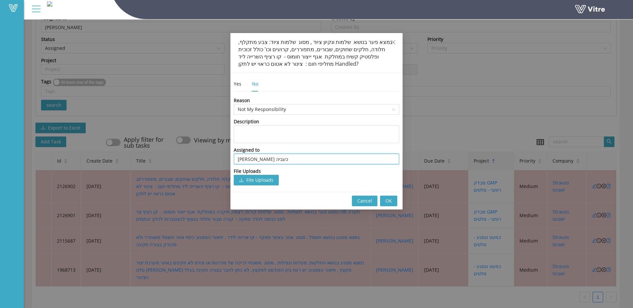
type input "[PERSON_NAME] כעביה"
click at [393, 203] on button "OK" at bounding box center [388, 201] width 17 height 11
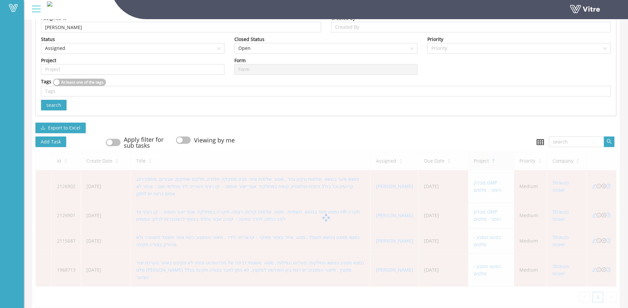
scroll to position [78, 0]
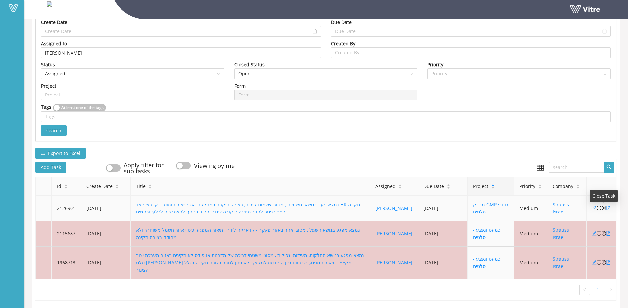
click at [603, 210] on icon "close-circle" at bounding box center [603, 208] width 5 height 5
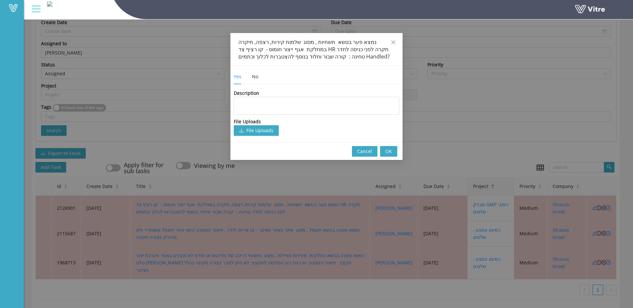
click at [251, 78] on div "Yes No" at bounding box center [251, 76] width 35 height 15
click at [255, 78] on div "No" at bounding box center [255, 76] width 6 height 7
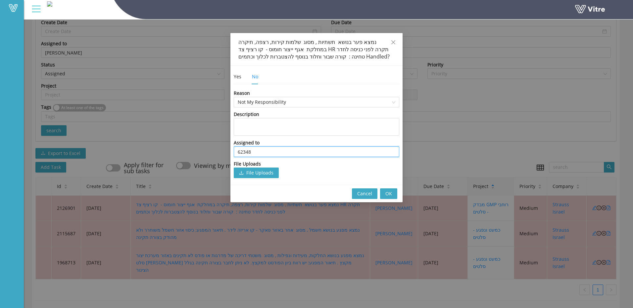
drag, startPoint x: 265, startPoint y: 151, endPoint x: 92, endPoint y: 132, distance: 174.4
click at [92, 132] on div "נמצא פער בנושא תשתיות , מסוג שלמות קירות, רצפה, תיקרה במחלקת אגף ייצור חומוס - …" at bounding box center [316, 154] width 633 height 308
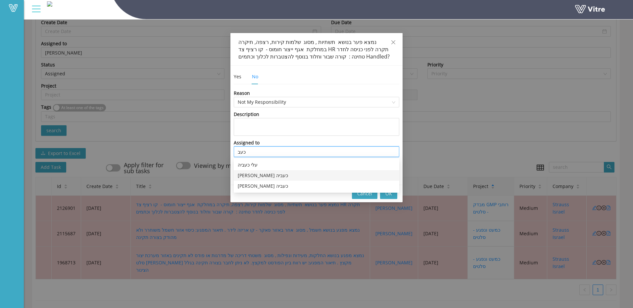
click at [249, 177] on div "[PERSON_NAME] כעביה" at bounding box center [317, 175] width 158 height 7
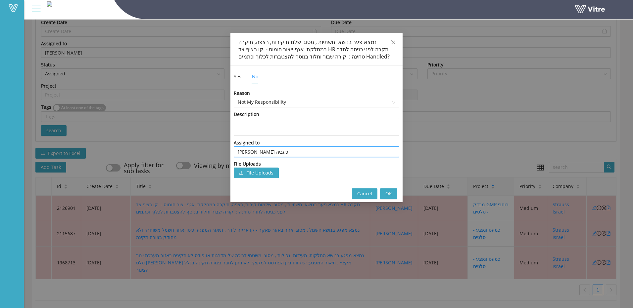
type input "[PERSON_NAME] כעביה"
click at [389, 192] on span "OK" at bounding box center [388, 193] width 7 height 7
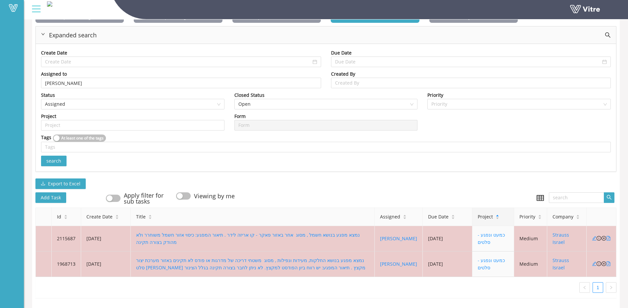
scroll to position [53, 0]
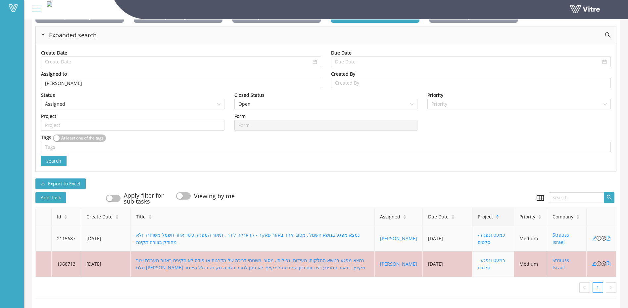
click at [609, 236] on icon "file-pdf" at bounding box center [608, 238] width 5 height 5
click at [603, 236] on icon "close-circle" at bounding box center [603, 238] width 5 height 5
type input "62348"
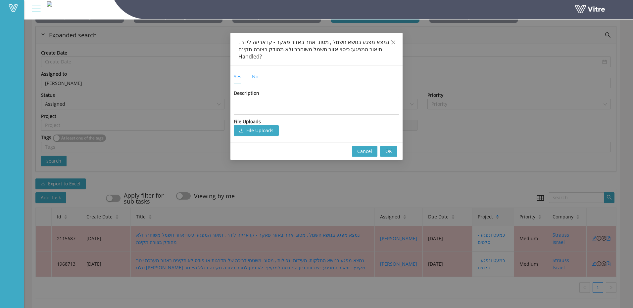
click at [256, 75] on div "No" at bounding box center [255, 76] width 6 height 15
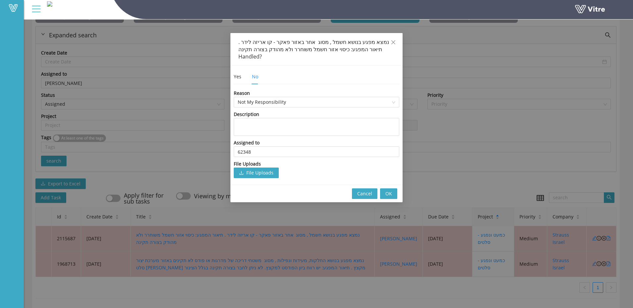
click at [256, 73] on div "No" at bounding box center [255, 76] width 6 height 15
drag, startPoint x: 267, startPoint y: 144, endPoint x: 114, endPoint y: 126, distance: 154.9
click at [114, 126] on div "נמצא מפגע בנושא חשמל , מסוג אחר באזור פאקר - קו אריזה לידר . תיאור המפגע: כיסוי…" at bounding box center [316, 154] width 633 height 308
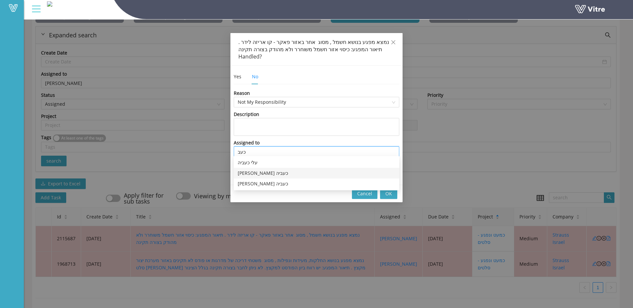
click at [239, 170] on div "[PERSON_NAME] כעביה" at bounding box center [317, 173] width 158 height 7
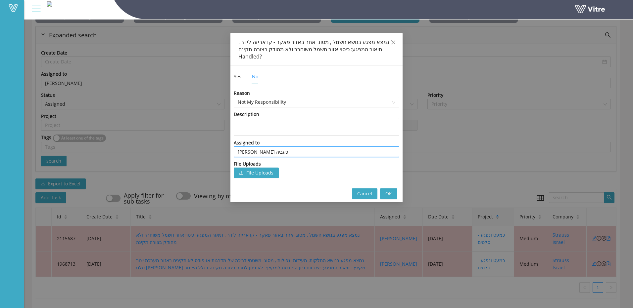
type input "[PERSON_NAME] כעביה"
click at [387, 190] on span "OK" at bounding box center [388, 193] width 7 height 7
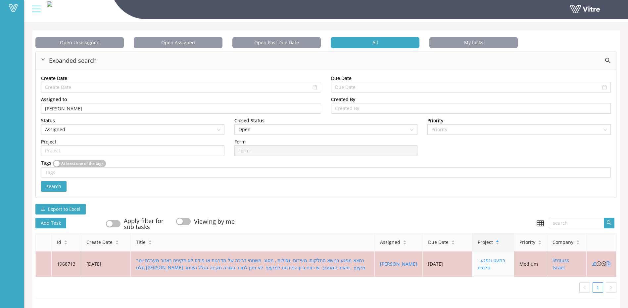
scroll to position [27, 0]
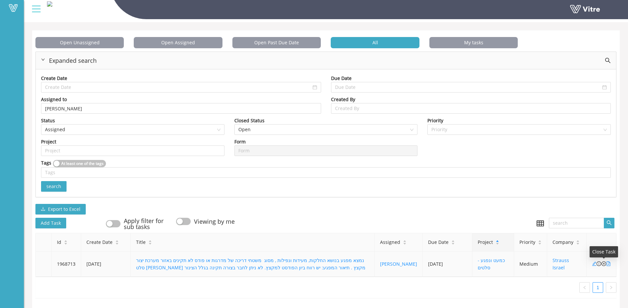
click at [604, 262] on icon "close-circle" at bounding box center [603, 264] width 5 height 5
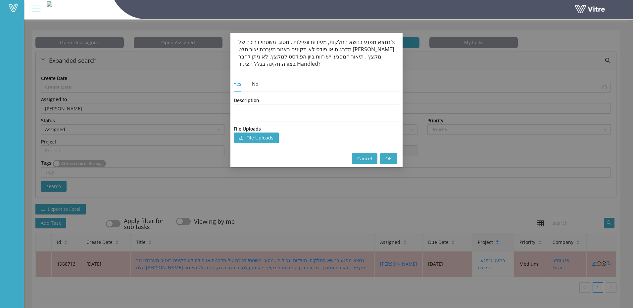
click at [264, 89] on div "Yes No" at bounding box center [251, 83] width 35 height 15
click at [259, 86] on div "Yes No" at bounding box center [251, 83] width 35 height 15
click at [256, 85] on div "No" at bounding box center [255, 83] width 6 height 7
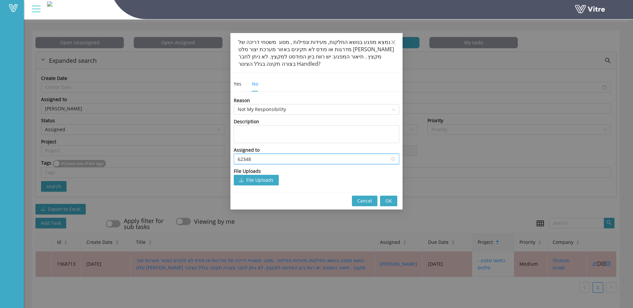
click at [272, 158] on input "62348" at bounding box center [317, 159] width 158 height 10
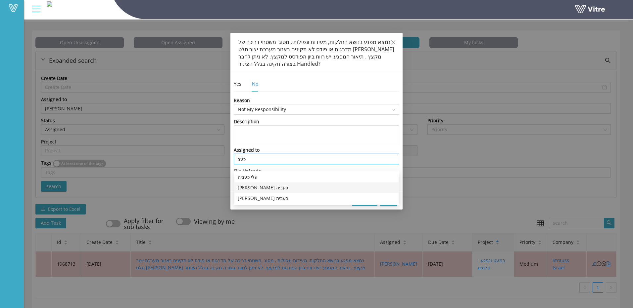
click at [256, 184] on div "[PERSON_NAME] כעביה" at bounding box center [317, 187] width 158 height 7
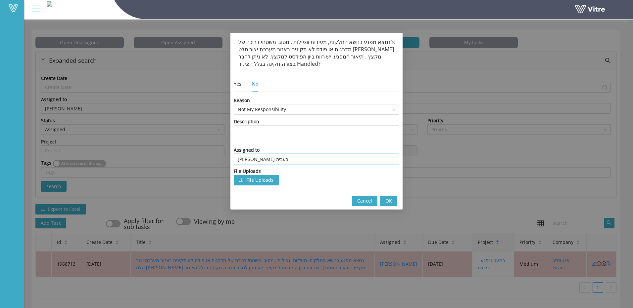
type input "[PERSON_NAME] כעביה"
click at [391, 198] on span "OK" at bounding box center [388, 201] width 7 height 7
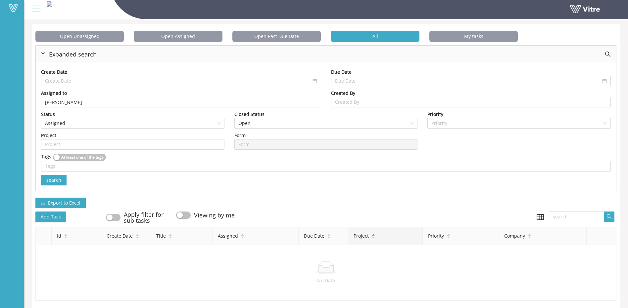
scroll to position [33, 0]
